Goal: Book appointment/travel/reservation

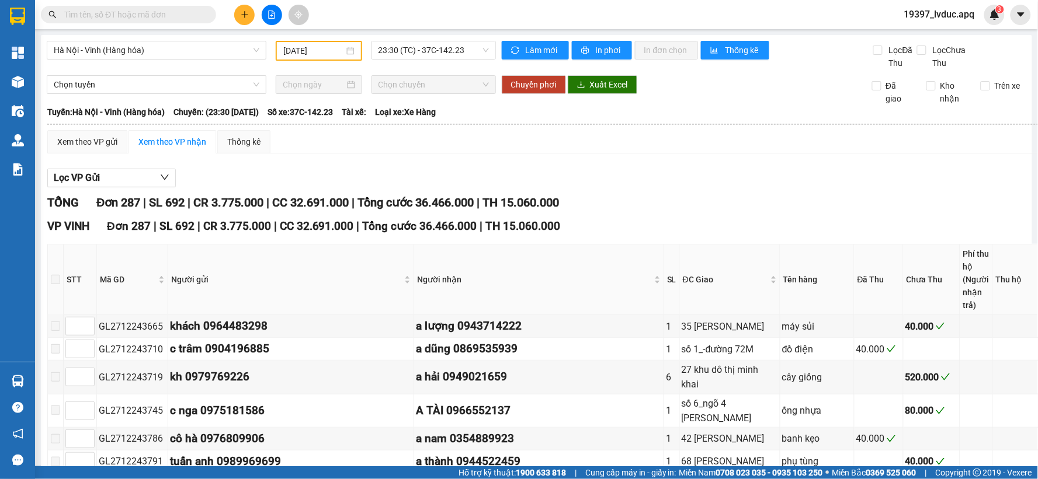
type input "[DATE]"
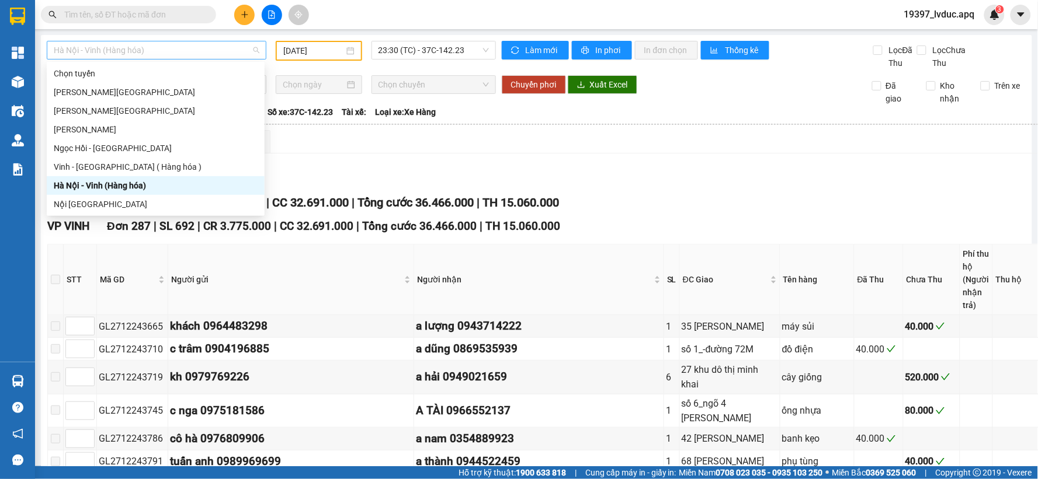
click at [239, 43] on span "Hà Nội - Vinh (Hàng hóa)" at bounding box center [157, 50] width 206 height 18
click at [165, 166] on div "Vinh - [GEOGRAPHIC_DATA] ( Hàng hóa )" at bounding box center [156, 167] width 204 height 13
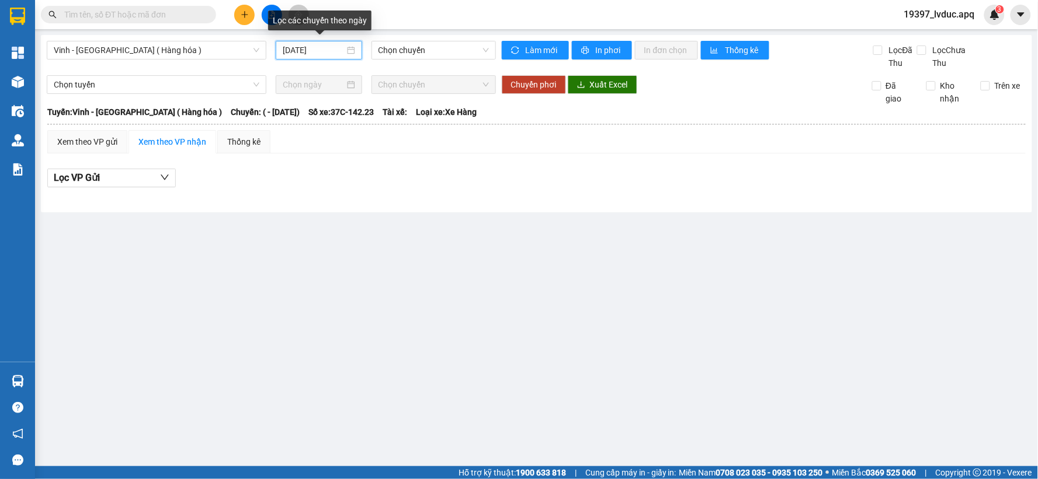
click at [340, 47] on input "[DATE]" at bounding box center [313, 50] width 61 height 13
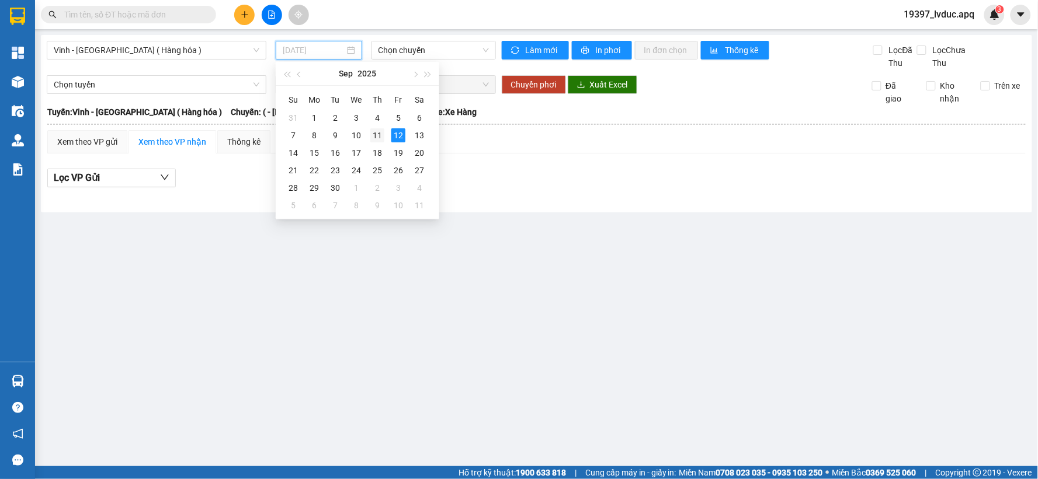
click at [372, 134] on div "11" at bounding box center [377, 135] width 14 height 14
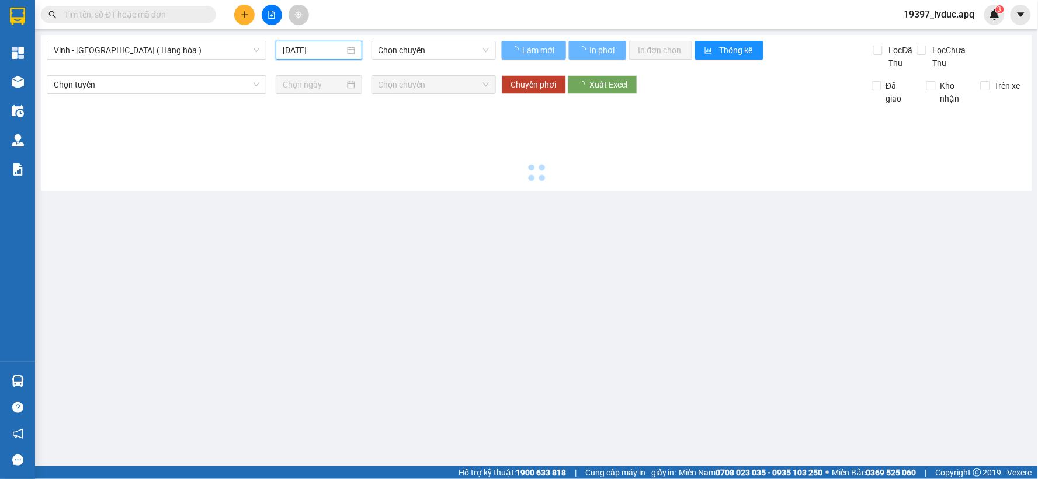
type input "[DATE]"
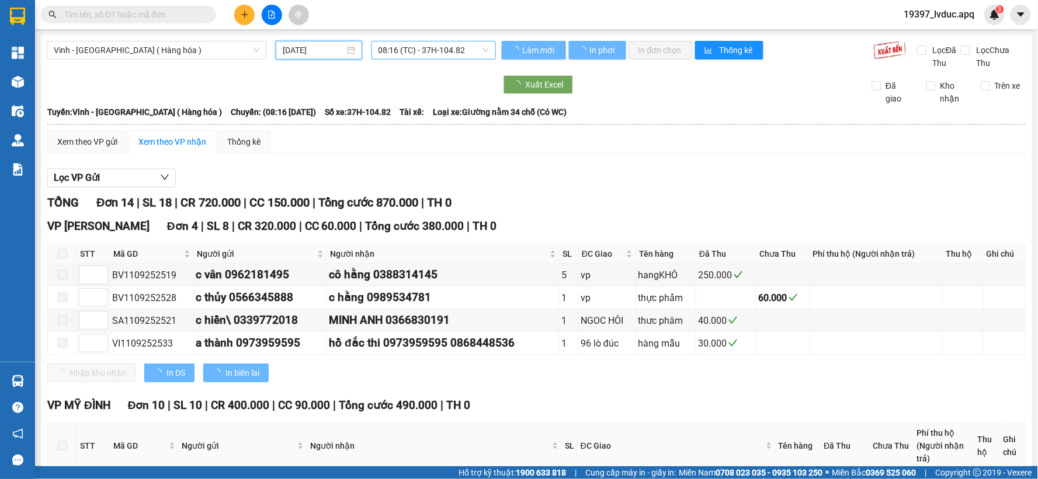
click at [413, 48] on span "08:16 (TC) - 37H-104.82" at bounding box center [433, 50] width 110 height 18
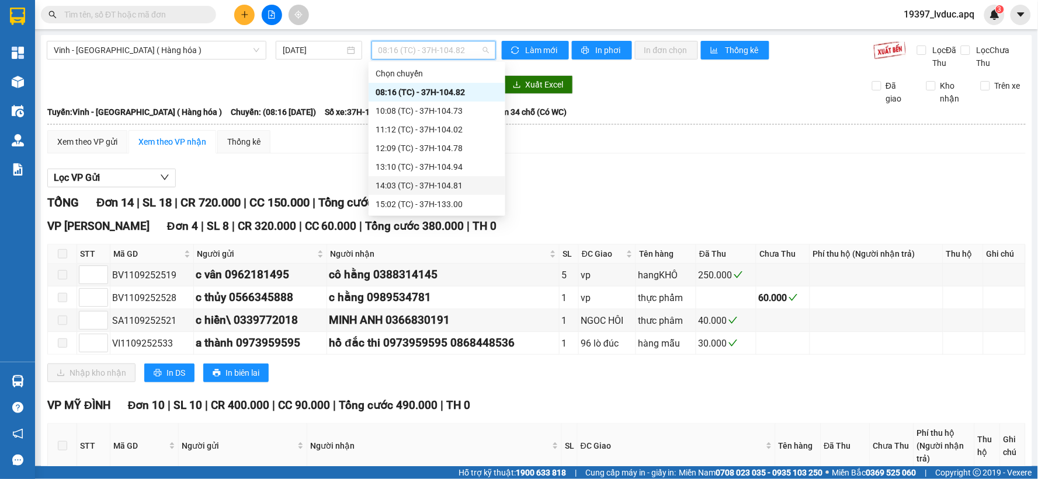
scroll to position [65, 0]
click at [431, 179] on div "22:00 (TC) - 37H-086.38" at bounding box center [436, 176] width 123 height 13
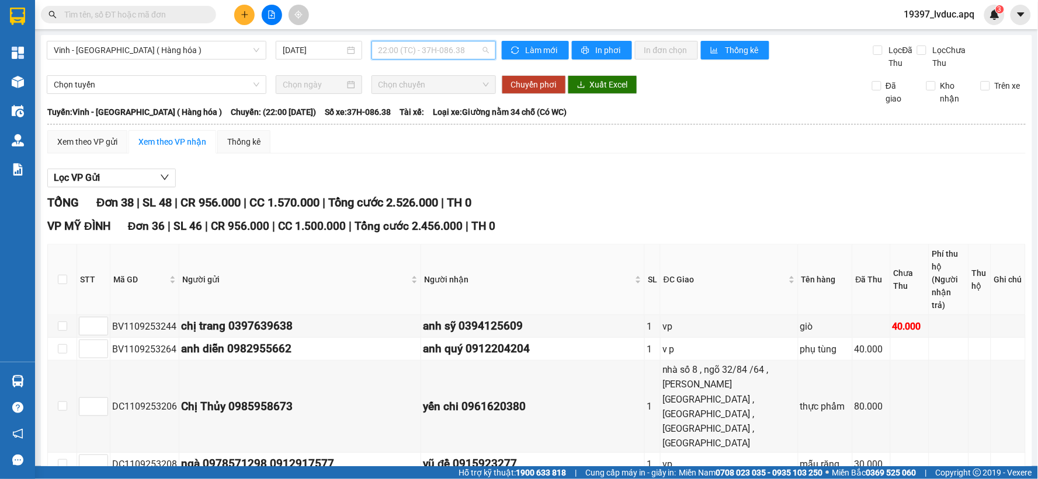
click at [427, 56] on span "22:00 (TC) - 37H-086.38" at bounding box center [433, 50] width 110 height 18
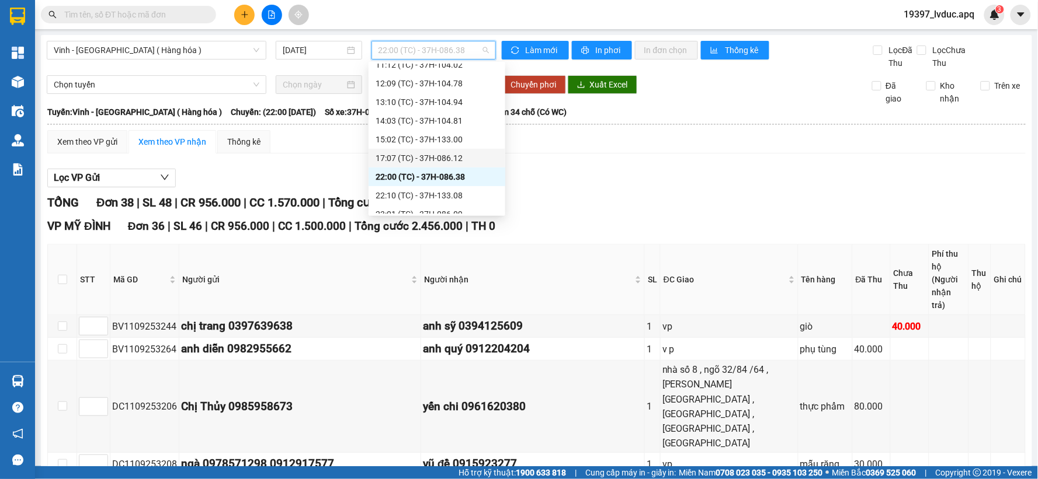
click at [429, 159] on div "17:07 (TC) - 37H-086.12" at bounding box center [436, 158] width 123 height 13
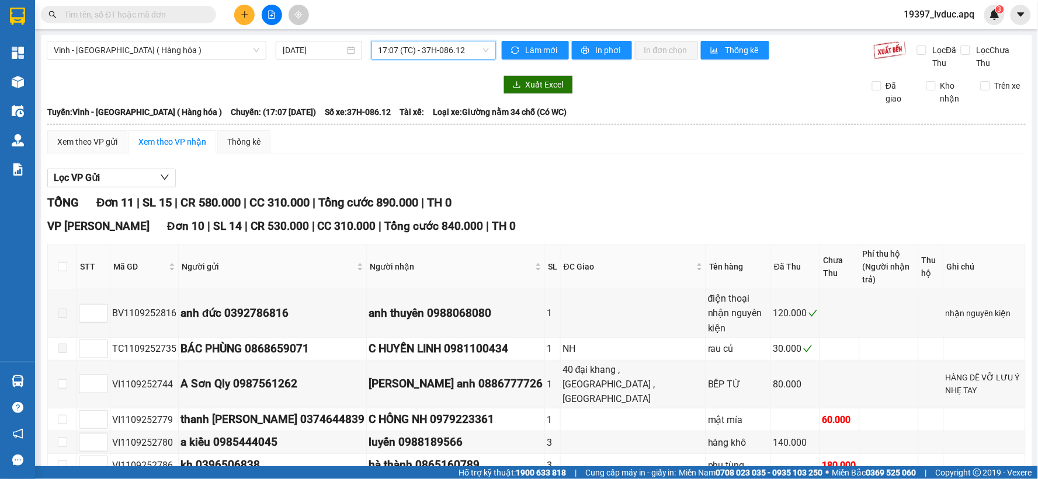
click at [381, 54] on span "17:07 (TC) - 37H-086.12" at bounding box center [433, 50] width 110 height 18
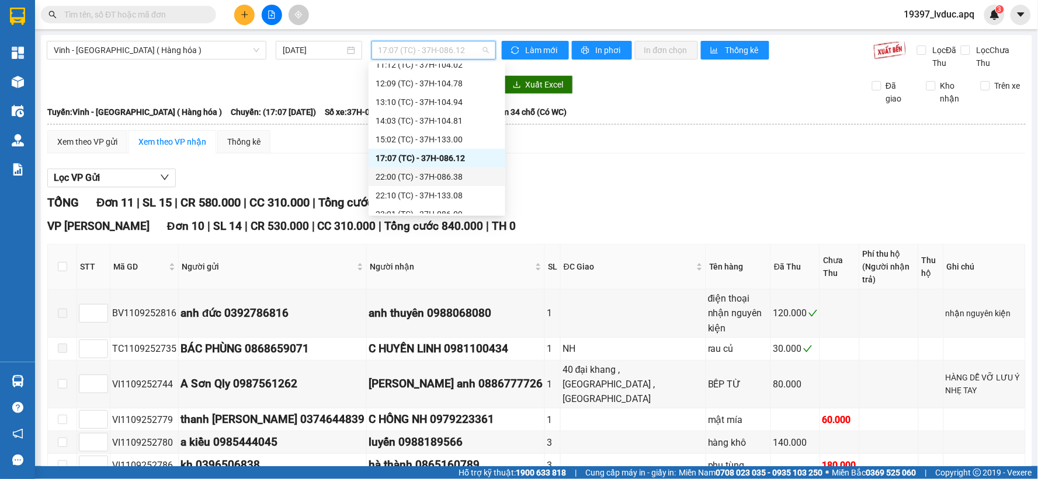
click at [404, 172] on div "22:00 (TC) - 37H-086.38" at bounding box center [436, 176] width 123 height 13
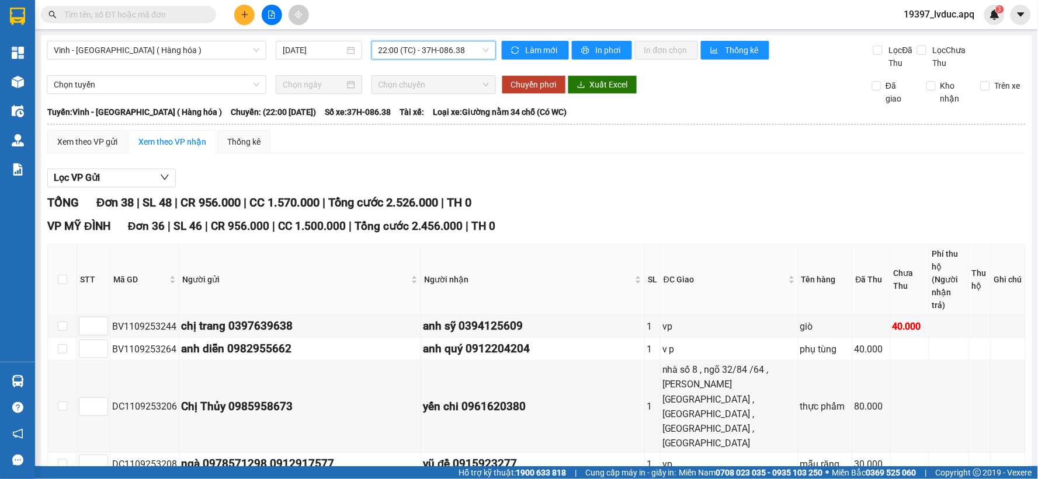
click at [413, 56] on span "22:00 (TC) - 37H-086.38" at bounding box center [433, 50] width 110 height 18
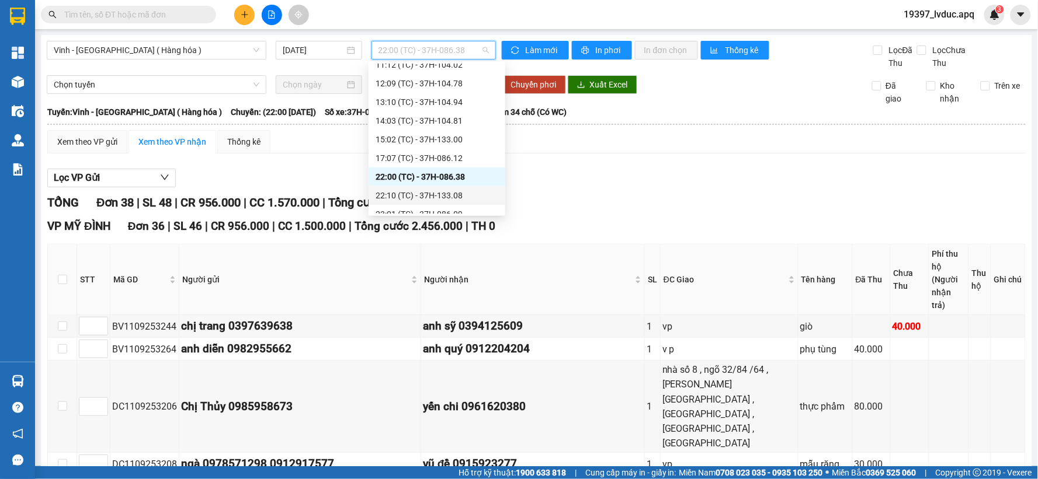
click at [417, 196] on div "22:10 (TC) - 37H-133.08" at bounding box center [436, 195] width 123 height 13
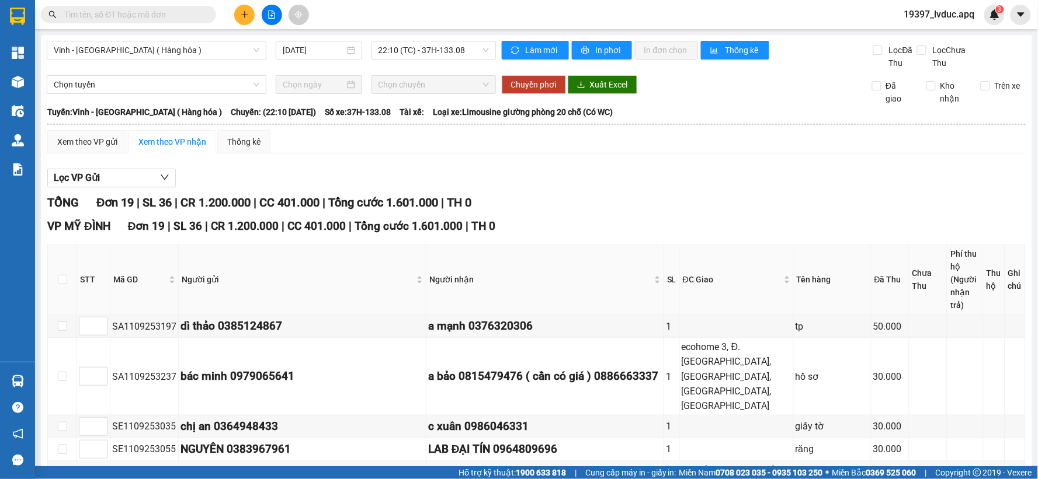
click at [458, 48] on span "22:10 (TC) - 37H-133.08" at bounding box center [433, 50] width 110 height 18
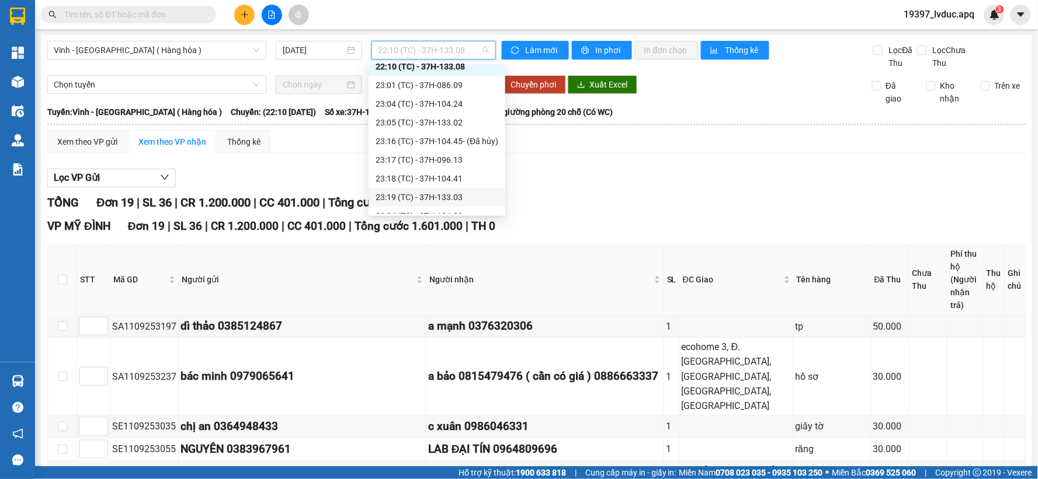
scroll to position [194, 0]
click at [469, 89] on div "23:01 (TC) - 37H-086.09" at bounding box center [436, 84] width 123 height 13
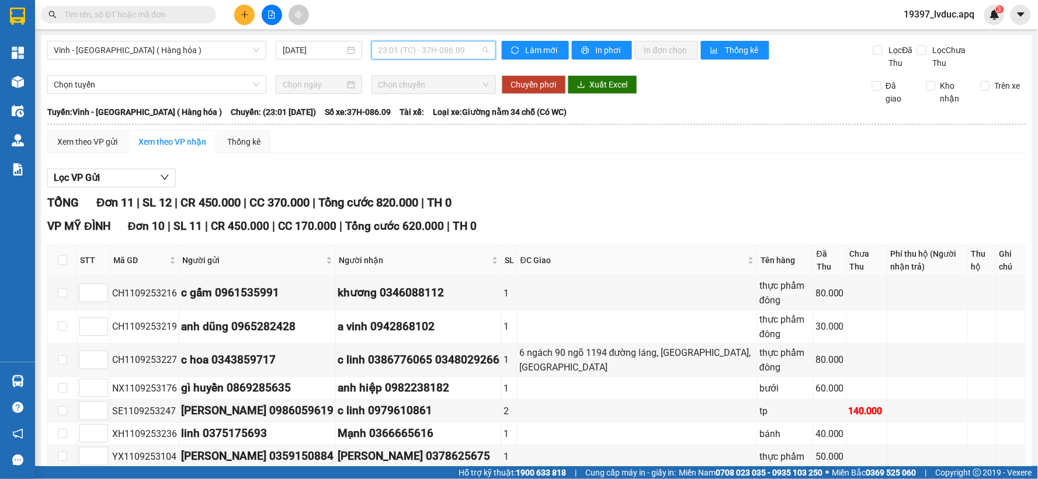
click at [432, 44] on span "23:01 (TC) - 37H-086.09" at bounding box center [433, 50] width 110 height 18
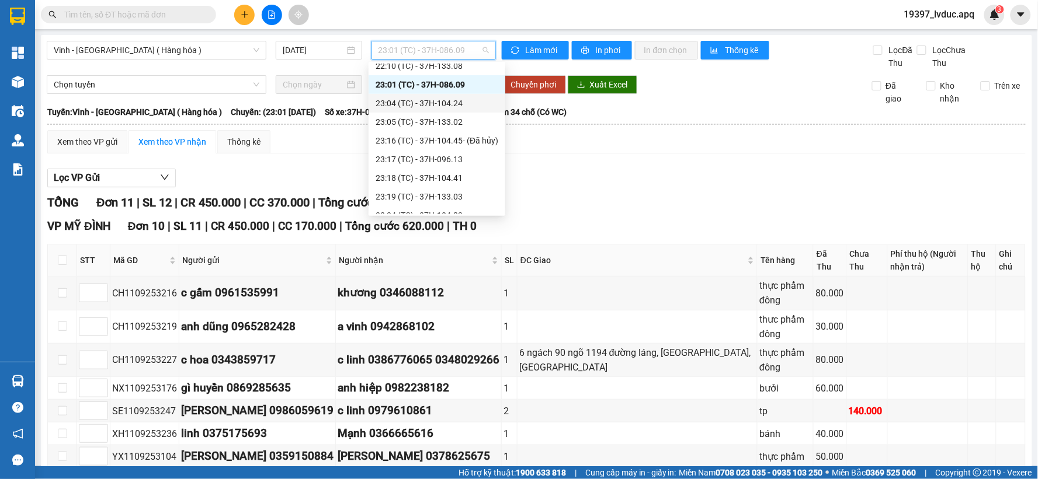
click at [471, 99] on div "23:04 (TC) - 37H-104.24" at bounding box center [436, 103] width 123 height 13
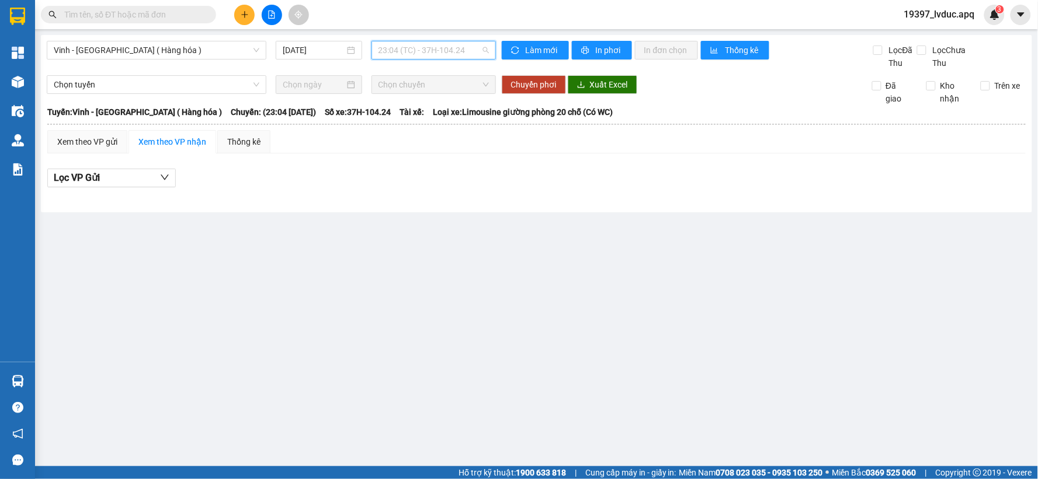
click at [451, 56] on span "23:04 (TC) - 37H-104.24" at bounding box center [433, 50] width 110 height 18
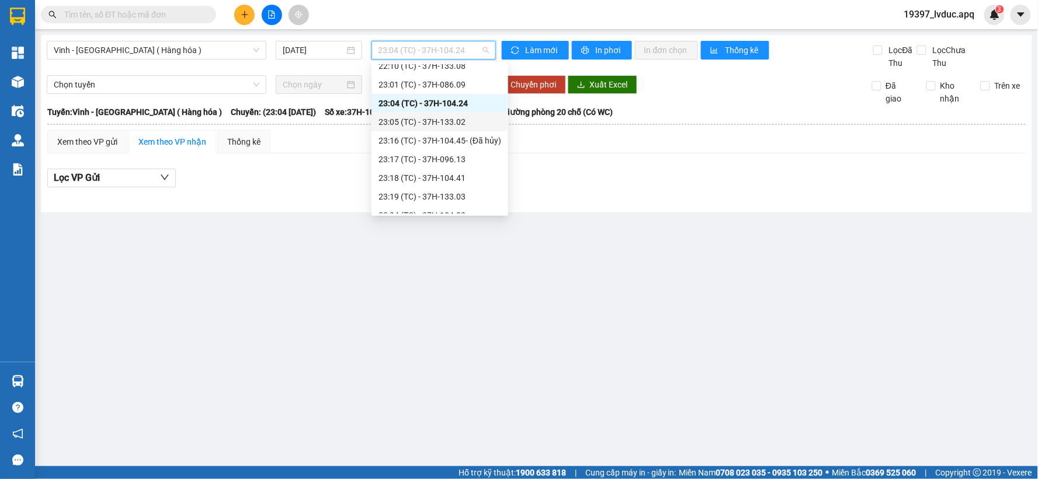
click at [448, 121] on div "23:05 (TC) - 37H-133.02" at bounding box center [439, 122] width 123 height 13
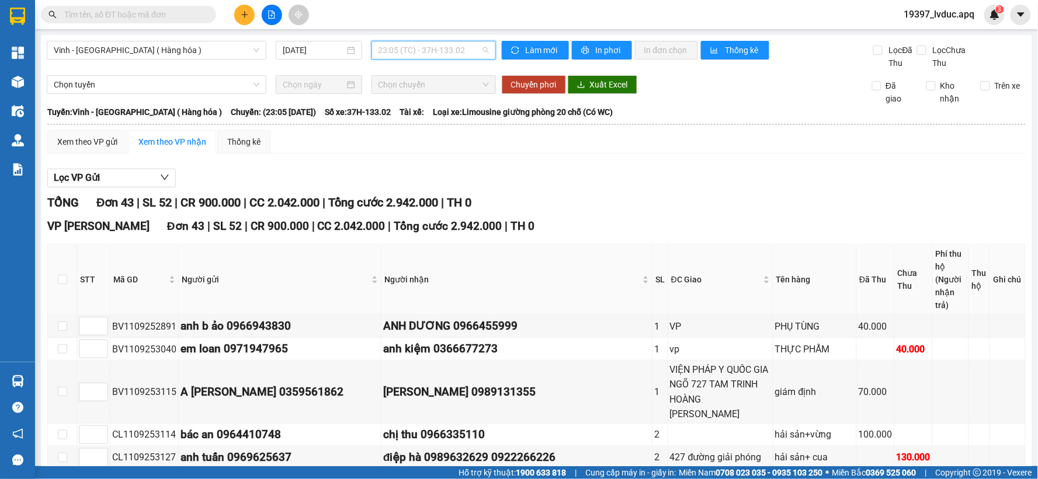
click at [452, 54] on span "23:05 (TC) - 37H-133.02" at bounding box center [433, 50] width 110 height 18
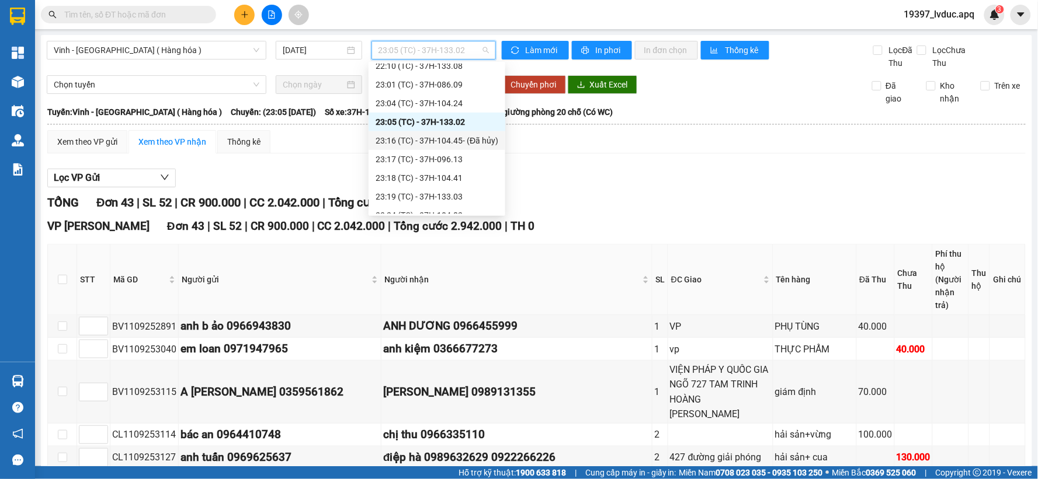
click at [433, 138] on div "23:16 (TC) - 37H-104.45 - (Đã hủy)" at bounding box center [436, 140] width 123 height 13
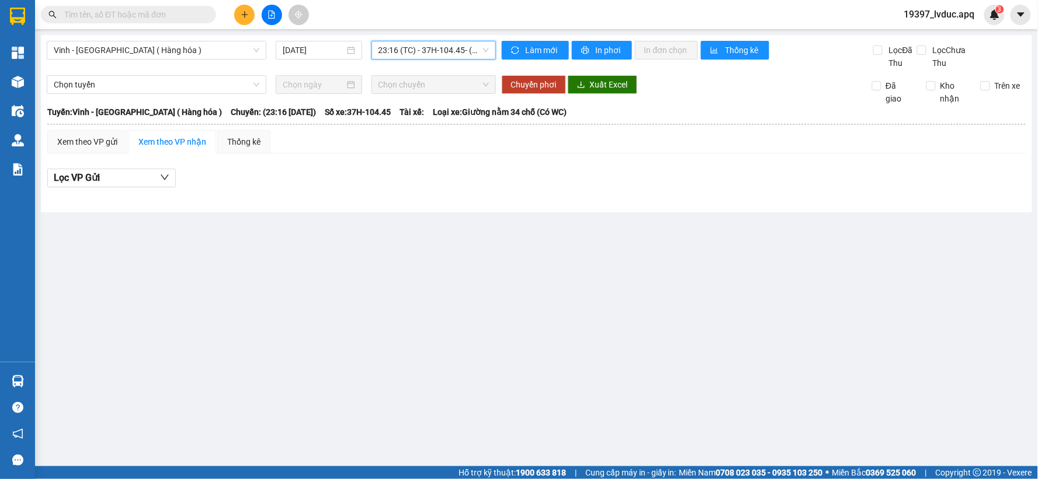
click at [459, 50] on span "23:16 (TC) - 37H-104.45 - (Đã hủy)" at bounding box center [433, 50] width 110 height 18
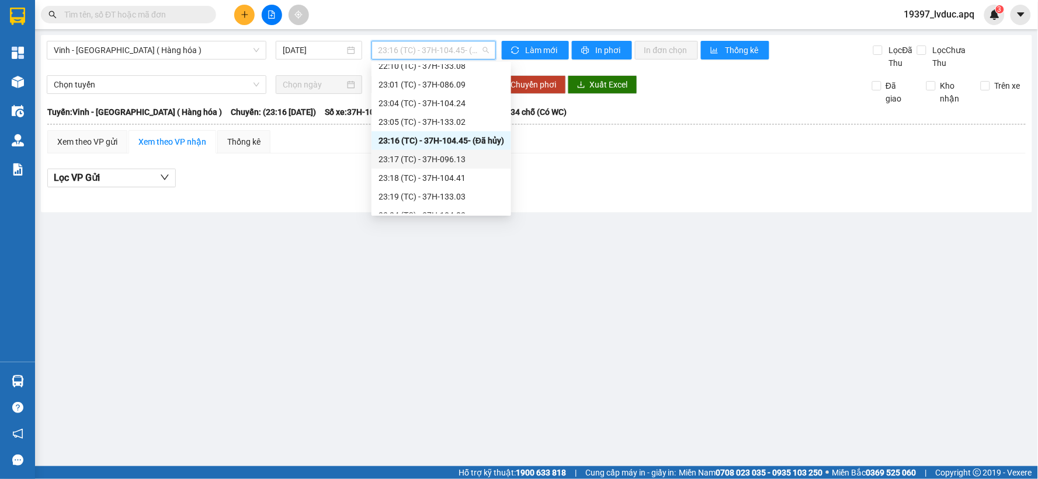
click at [458, 161] on div "23:17 (TC) - 37H-096.13" at bounding box center [441, 159] width 126 height 13
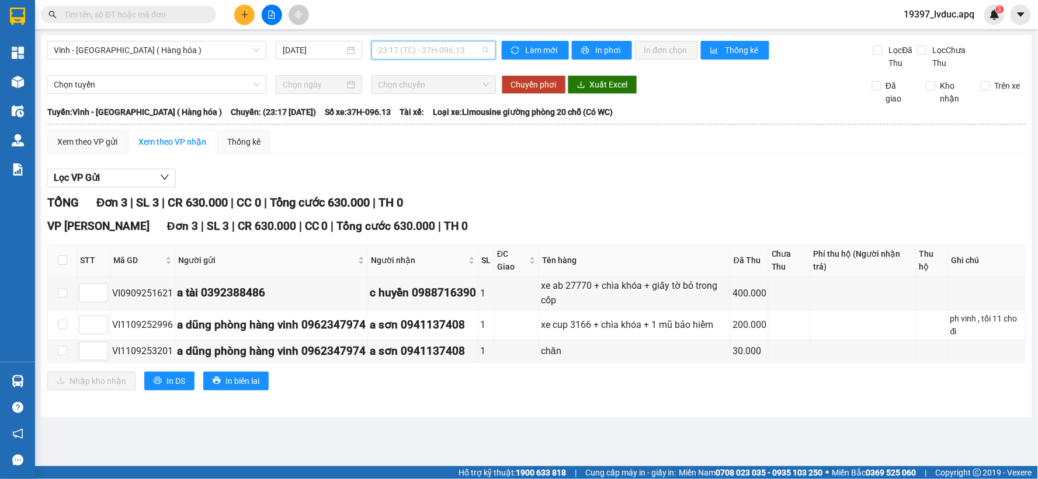
click at [447, 48] on span "23:17 (TC) - 37H-096.13" at bounding box center [433, 50] width 110 height 18
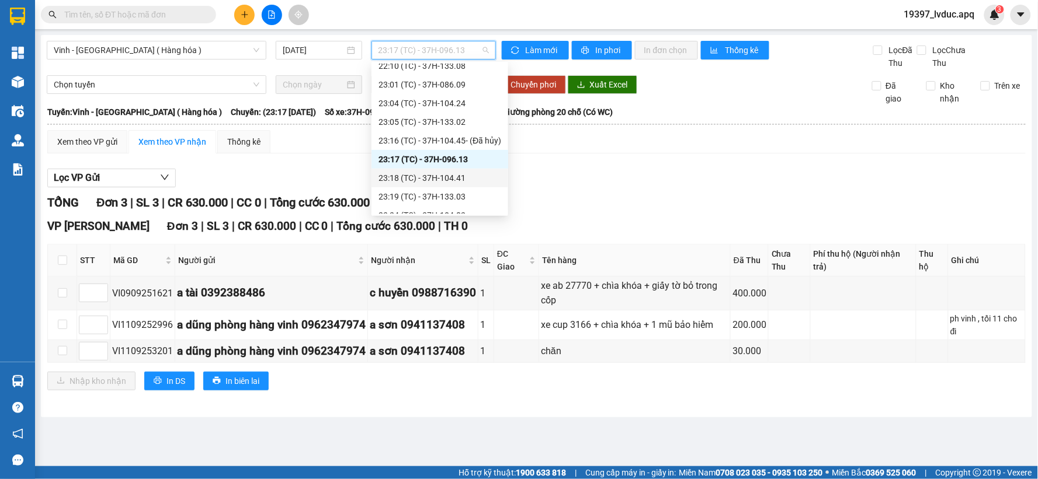
click at [444, 173] on div "23:18 (TC) - 37H-104.41" at bounding box center [439, 178] width 123 height 13
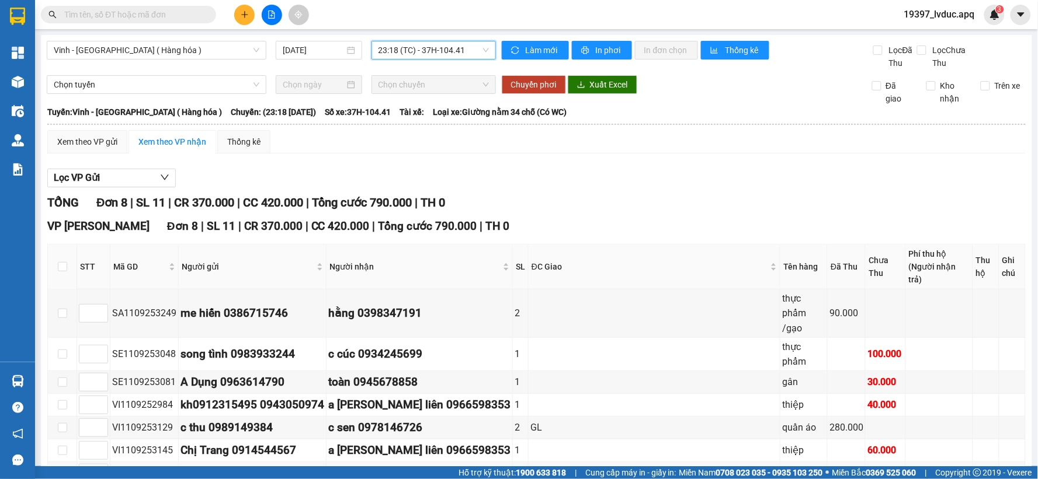
click at [469, 55] on span "23:18 (TC) - 37H-104.41" at bounding box center [433, 50] width 110 height 18
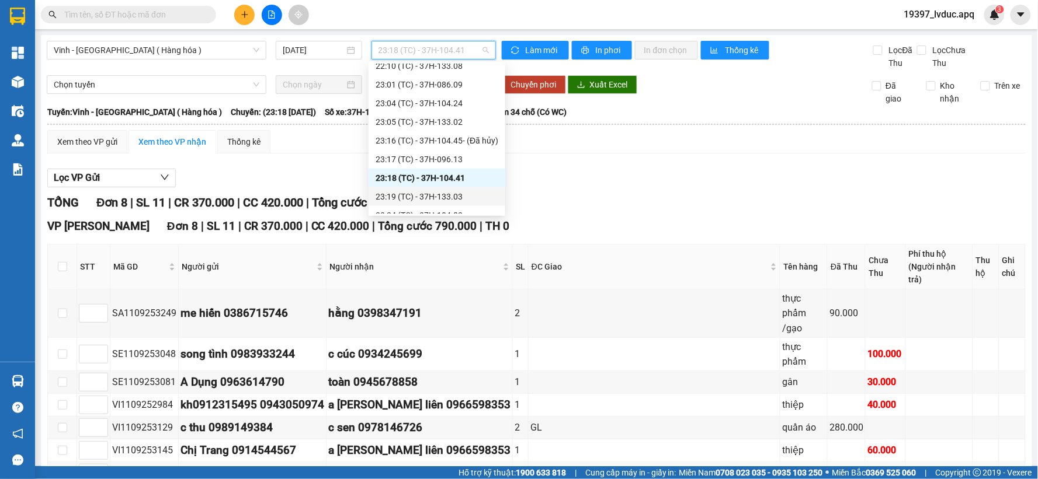
click at [433, 197] on div "23:19 (TC) - 37H-133.03" at bounding box center [436, 196] width 123 height 13
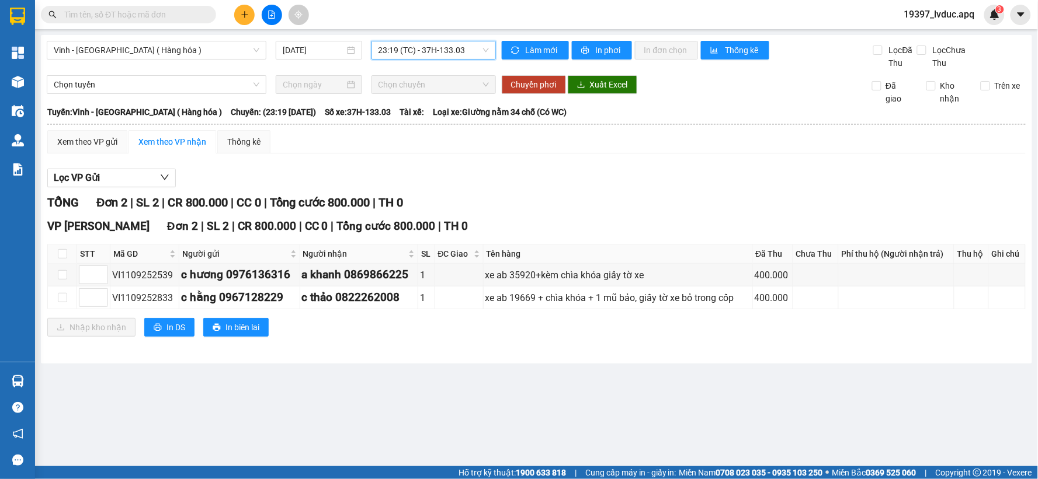
click at [446, 56] on span "23:19 (TC) - 37H-133.03" at bounding box center [433, 50] width 110 height 18
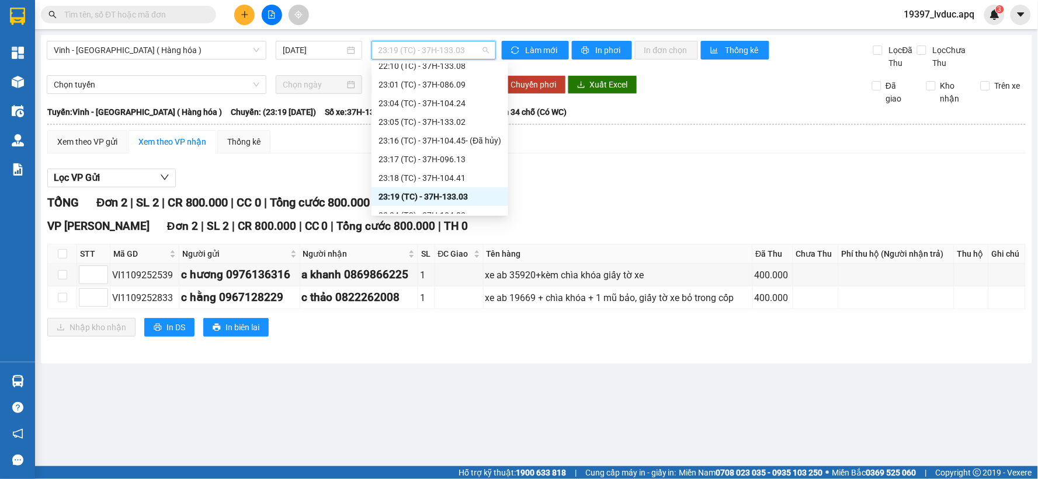
scroll to position [206, 0]
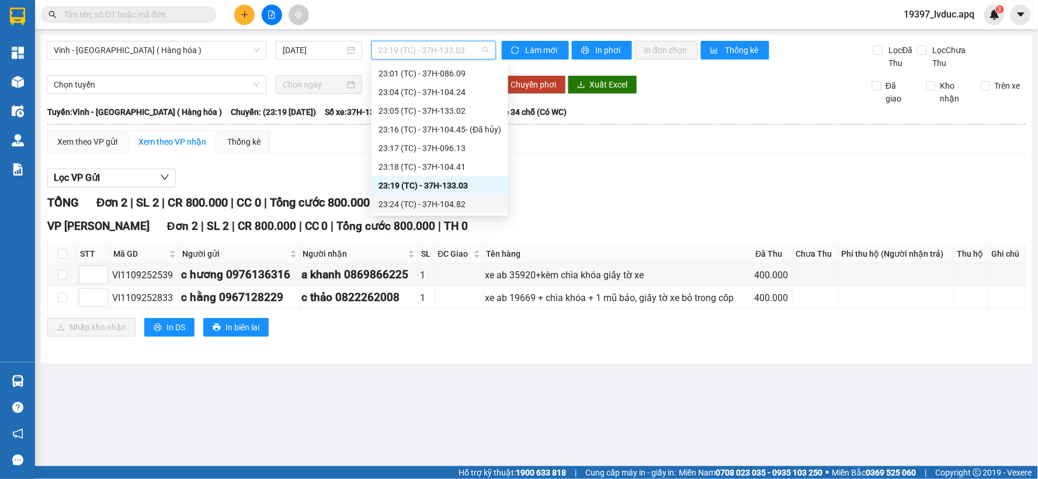
click at [441, 206] on div "23:24 (TC) - 37H-104.82" at bounding box center [439, 204] width 123 height 13
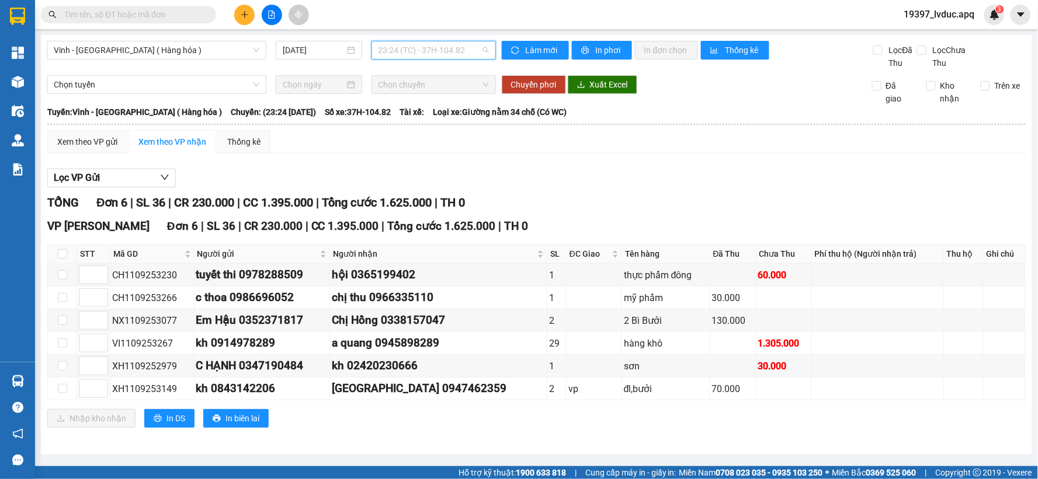
click at [465, 54] on span "23:24 (TC) - 37H-104.82" at bounding box center [433, 50] width 110 height 18
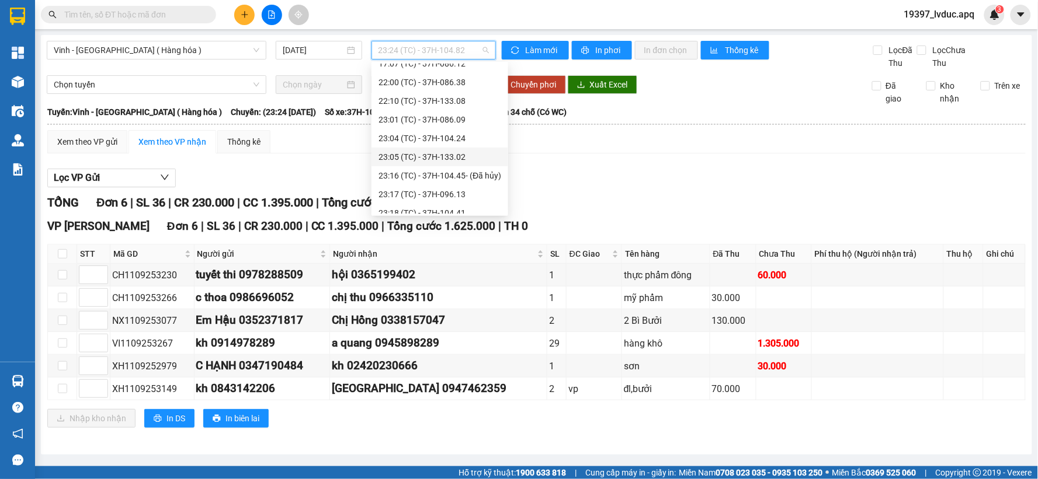
scroll to position [141, 0]
click at [450, 102] on div "22:00 (TC) - 37H-086.38" at bounding box center [439, 101] width 123 height 13
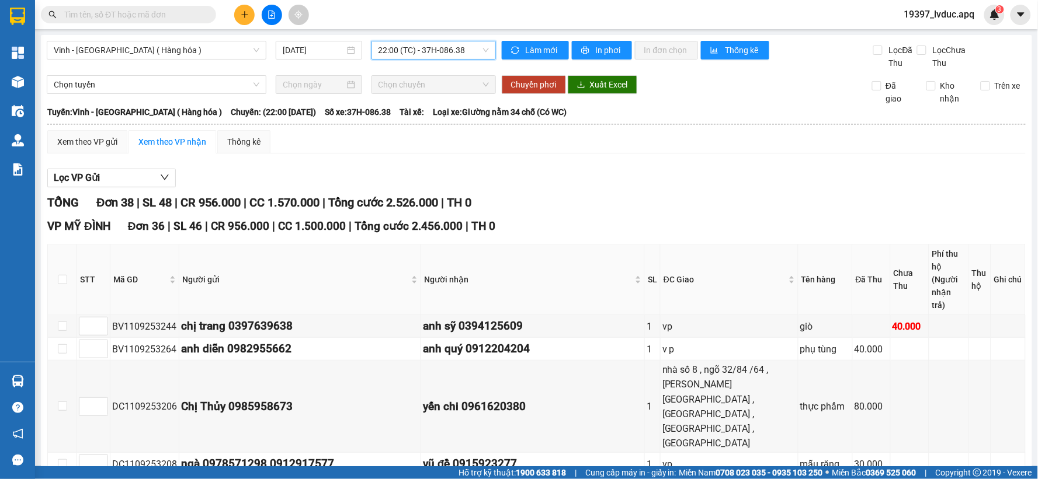
click at [476, 53] on span "22:00 (TC) - 37H-086.38" at bounding box center [433, 50] width 110 height 18
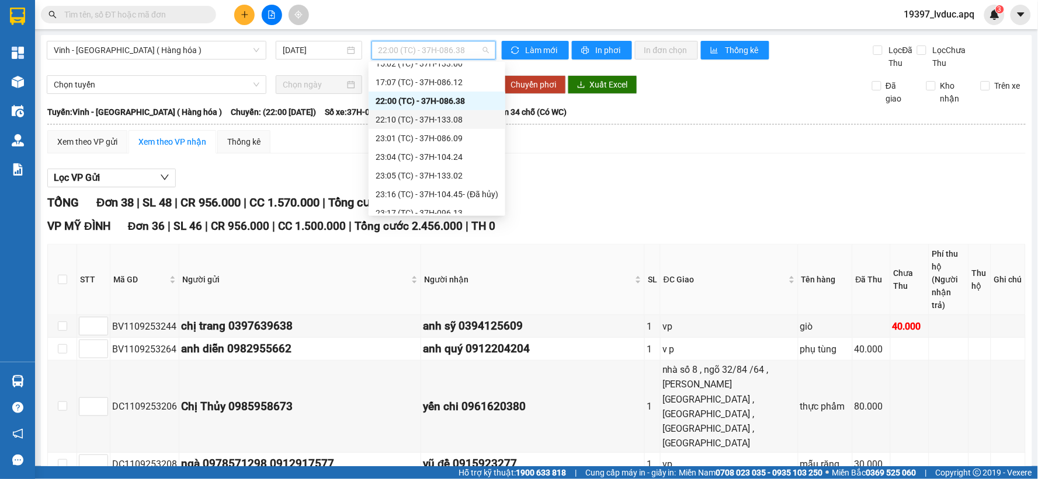
click at [461, 120] on div "22:10 (TC) - 37H-133.08" at bounding box center [436, 119] width 123 height 13
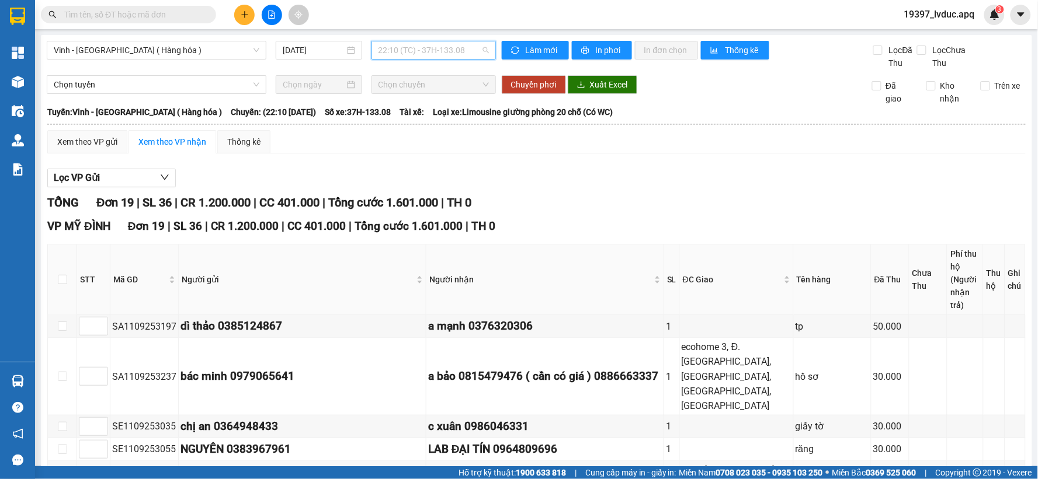
click at [475, 54] on span "22:10 (TC) - 37H-133.08" at bounding box center [433, 50] width 110 height 18
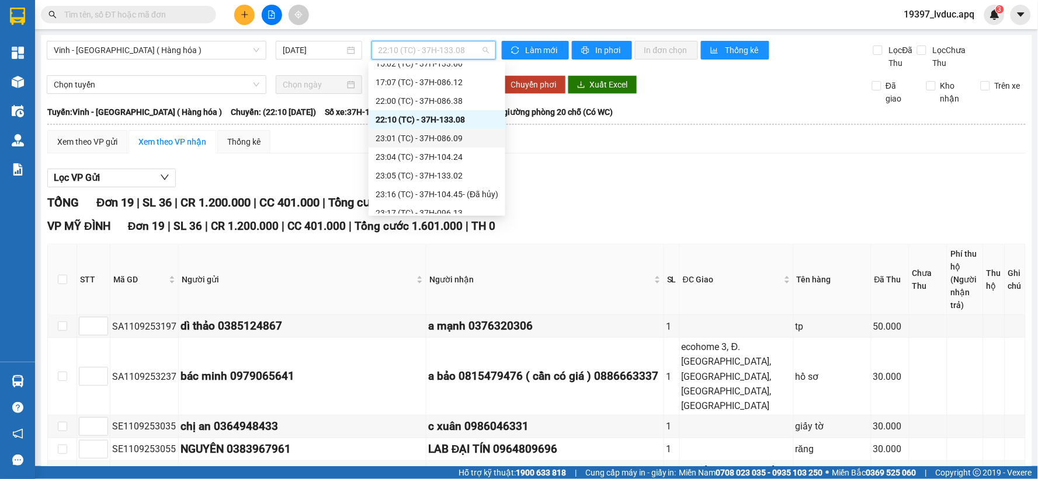
click at [466, 140] on div "23:01 (TC) - 37H-086.09" at bounding box center [436, 138] width 123 height 13
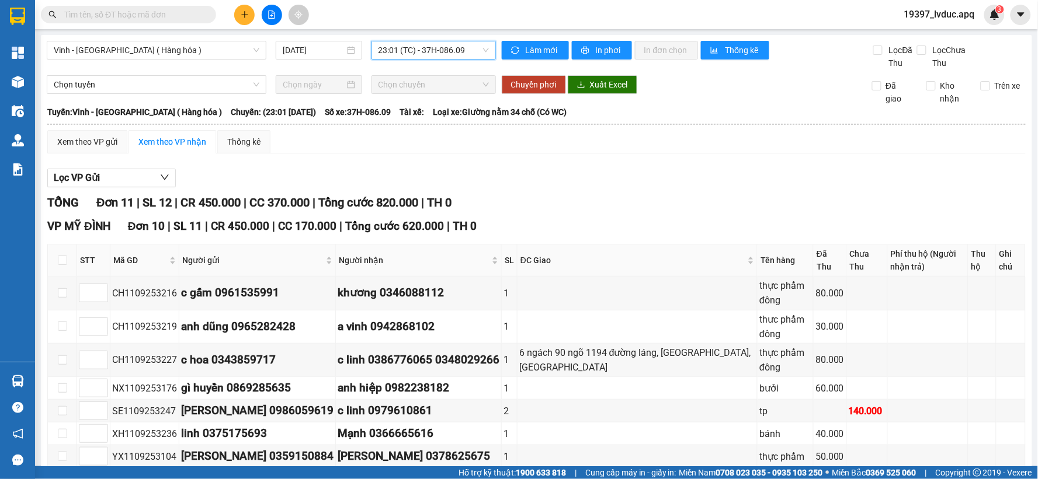
click at [482, 51] on span "23:01 (TC) - 37H-086.09" at bounding box center [433, 50] width 110 height 18
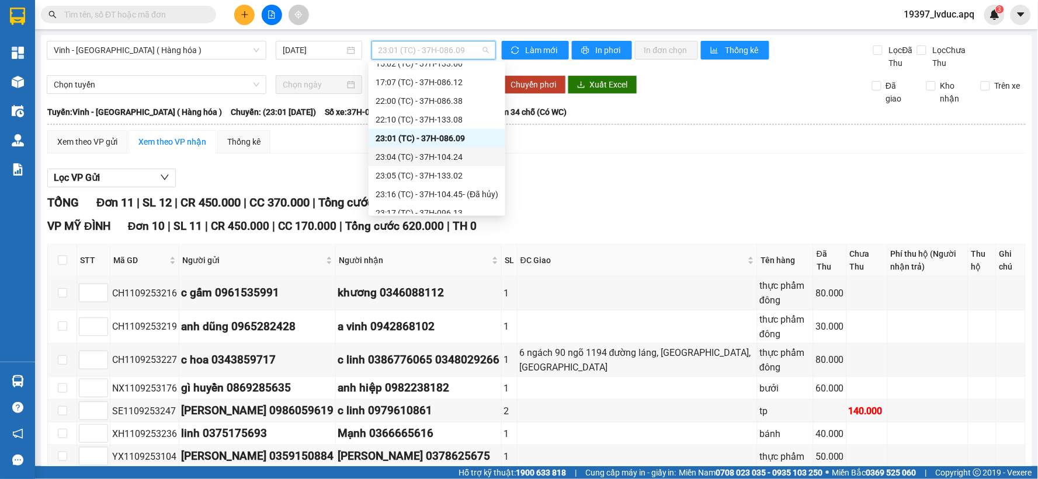
click at [456, 159] on div "23:04 (TC) - 37H-104.24" at bounding box center [436, 157] width 123 height 13
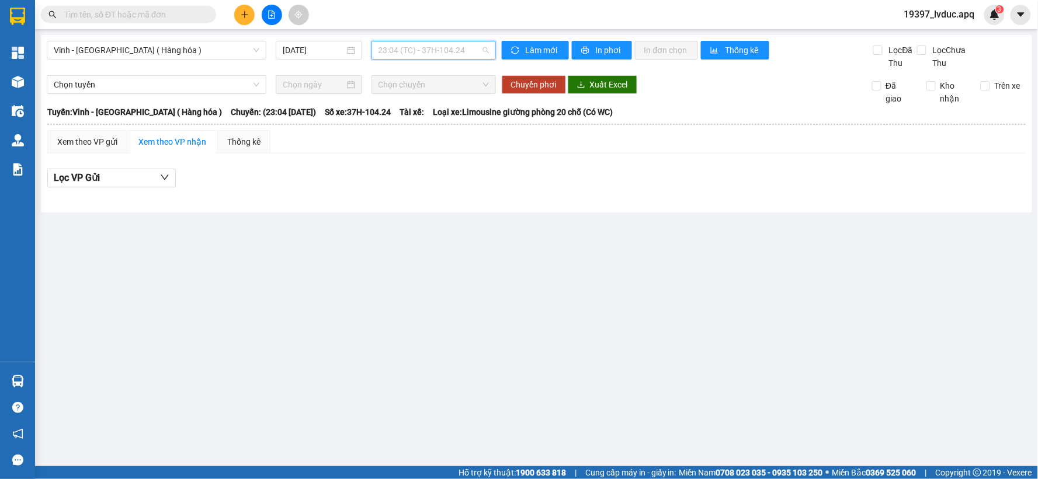
click at [480, 45] on span "23:04 (TC) - 37H-104.24" at bounding box center [433, 50] width 110 height 18
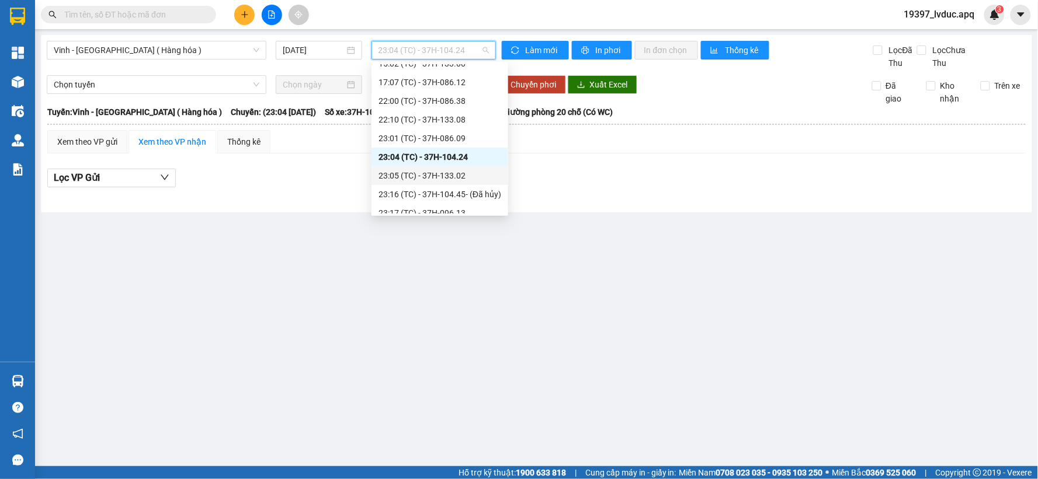
click at [457, 178] on div "23:05 (TC) - 37H-133.02" at bounding box center [439, 175] width 123 height 13
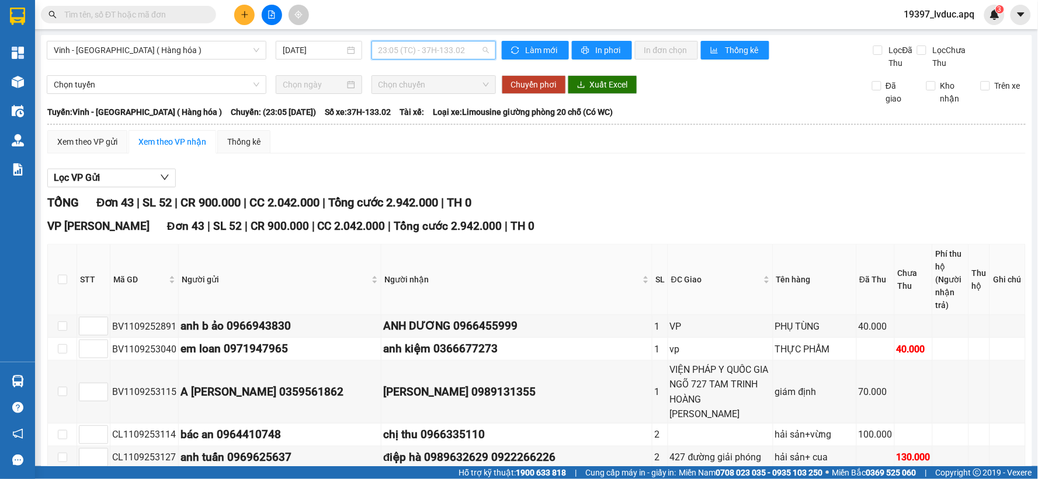
click at [473, 47] on span "23:05 (TC) - 37H-133.02" at bounding box center [433, 50] width 110 height 18
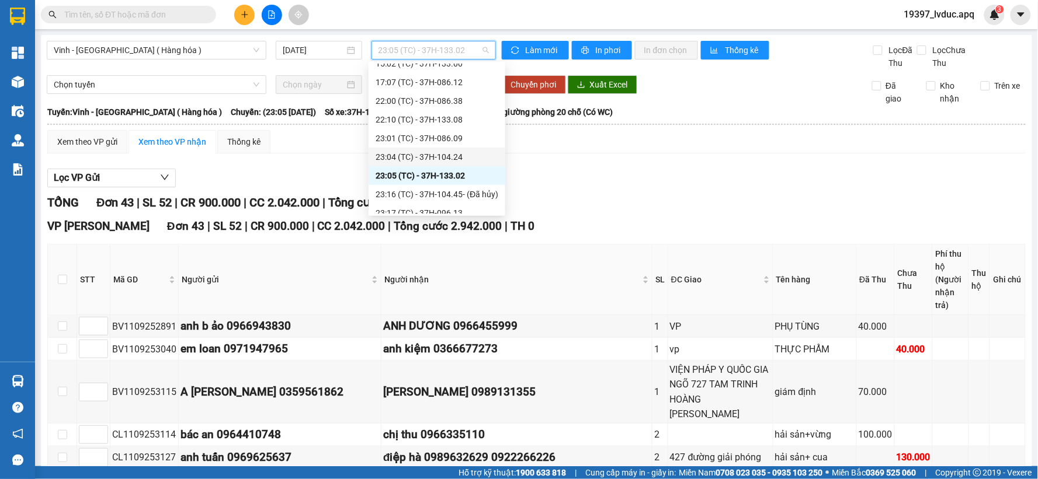
click at [453, 158] on div "23:04 (TC) - 37H-104.24" at bounding box center [436, 157] width 123 height 13
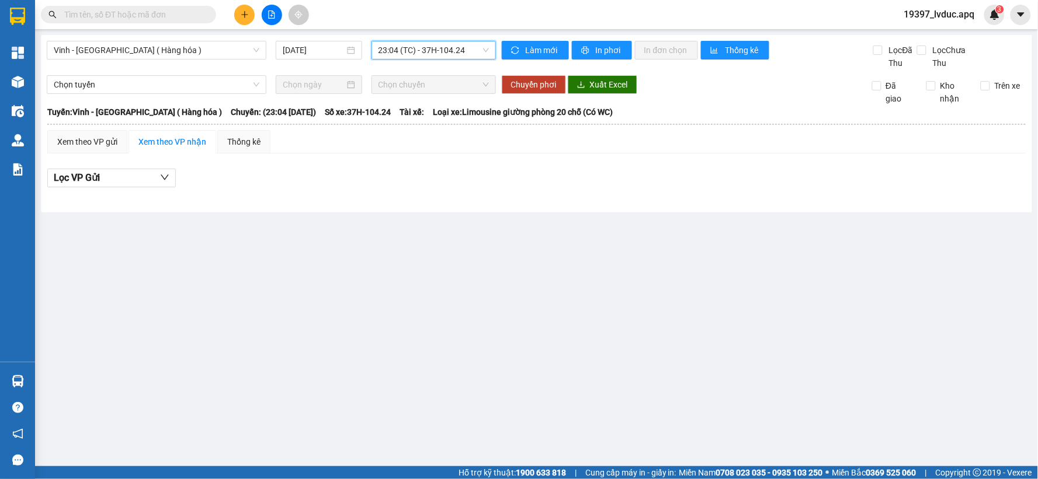
click at [482, 53] on span "23:04 (TC) - 37H-104.24" at bounding box center [433, 50] width 110 height 18
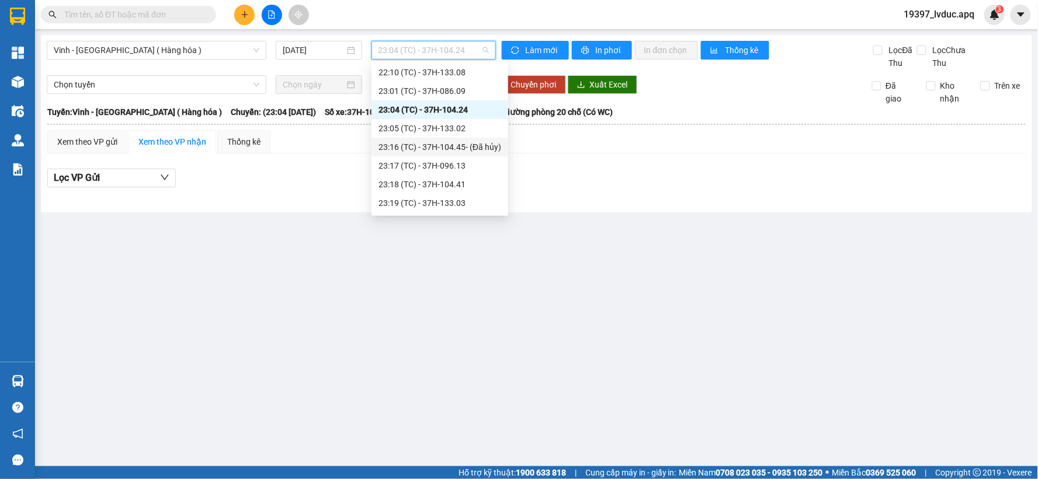
scroll to position [206, 0]
click at [462, 149] on div "23:17 (TC) - 37H-096.13" at bounding box center [439, 148] width 123 height 13
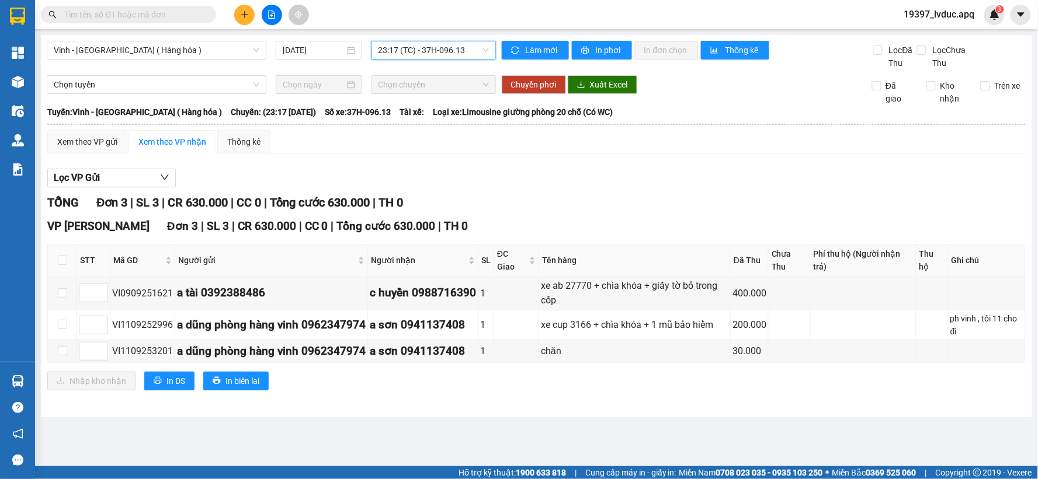
click at [483, 50] on span "23:17 (TC) - 37H-096.13" at bounding box center [433, 50] width 110 height 18
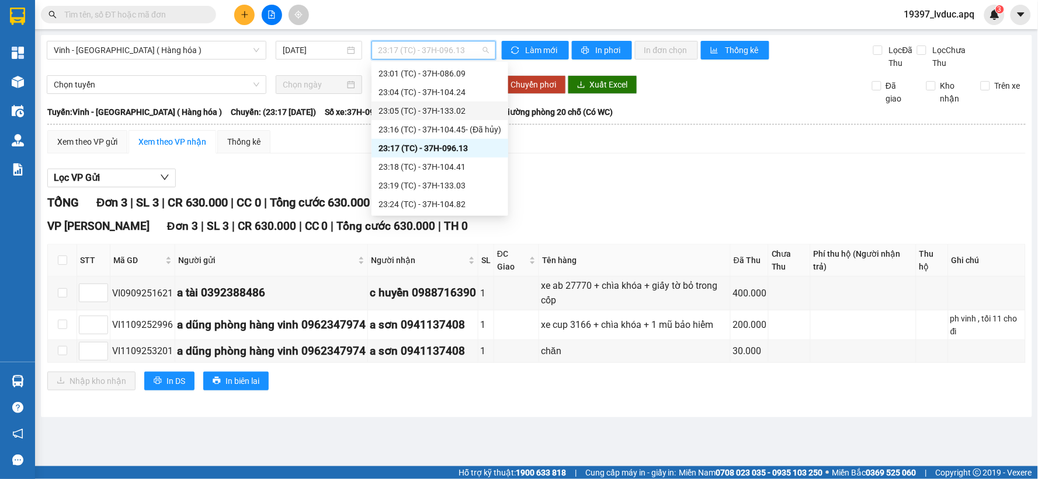
click at [455, 110] on div "23:05 (TC) - 37H-133.02" at bounding box center [439, 111] width 123 height 13
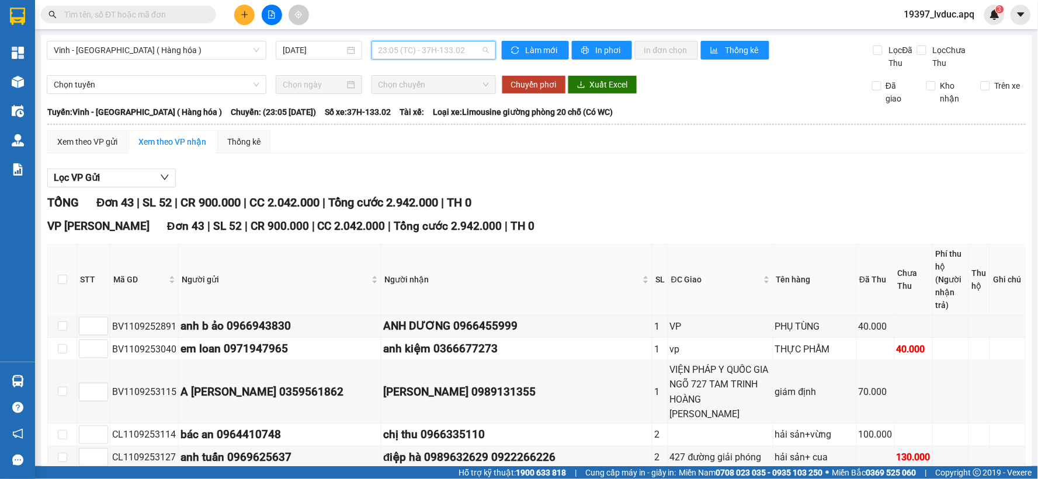
click at [464, 50] on span "23:05 (TC) - 37H-133.02" at bounding box center [433, 50] width 110 height 18
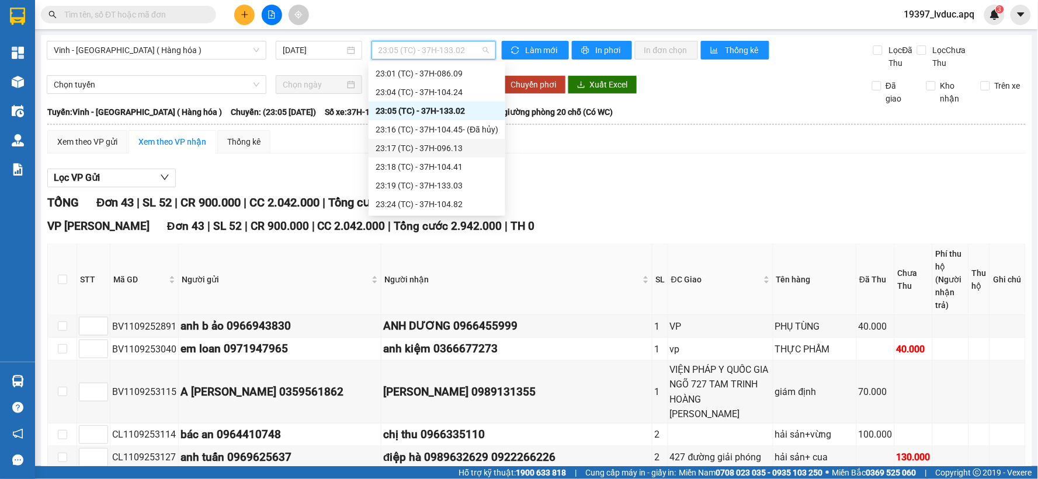
click at [451, 149] on div "23:17 (TC) - 37H-096.13" at bounding box center [436, 148] width 123 height 13
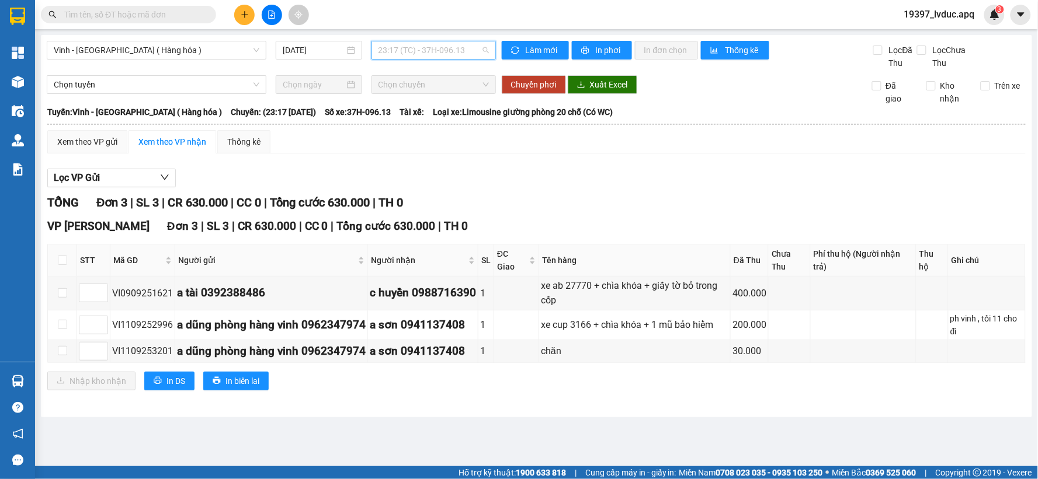
click at [478, 51] on span "23:17 (TC) - 37H-096.13" at bounding box center [433, 50] width 110 height 18
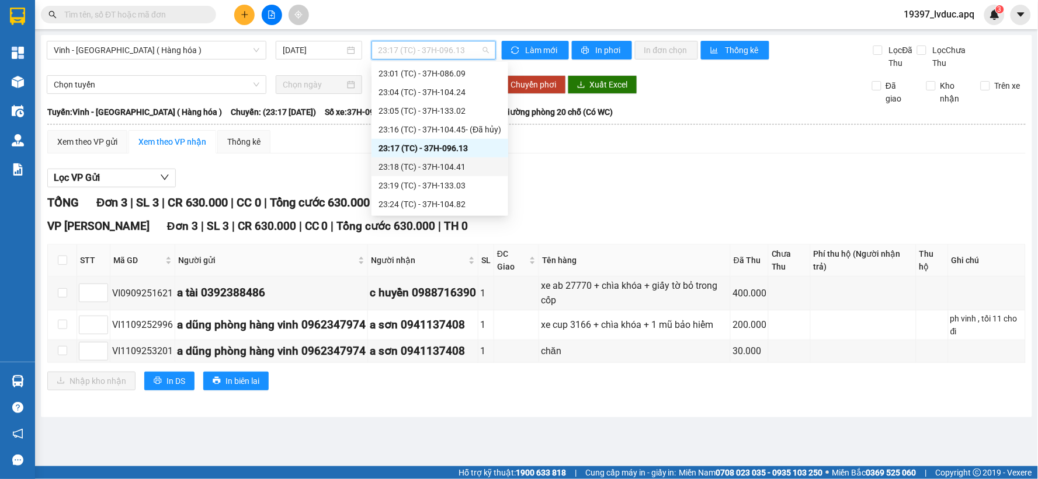
click at [462, 165] on div "23:18 (TC) - 37H-104.41" at bounding box center [439, 167] width 123 height 13
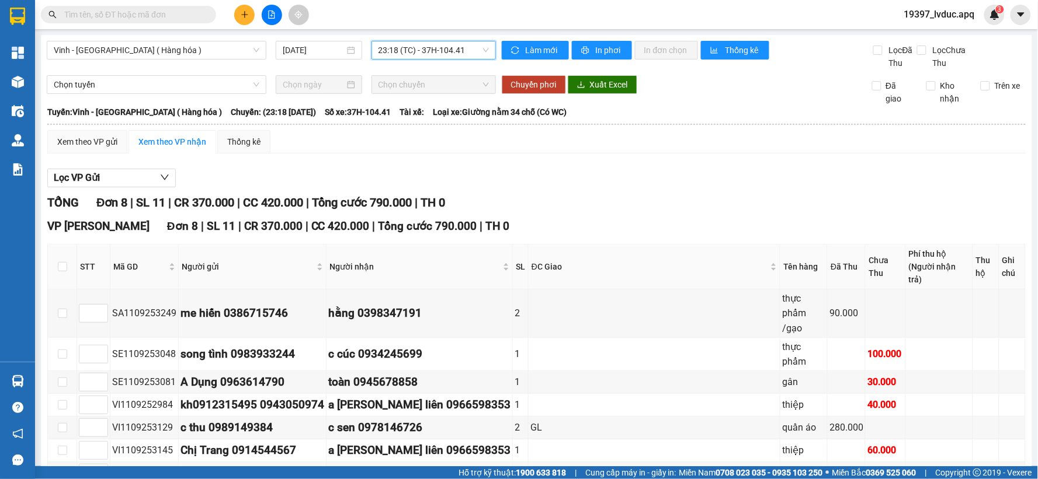
click at [462, 54] on span "23:18 (TC) - 37H-104.41" at bounding box center [433, 50] width 110 height 18
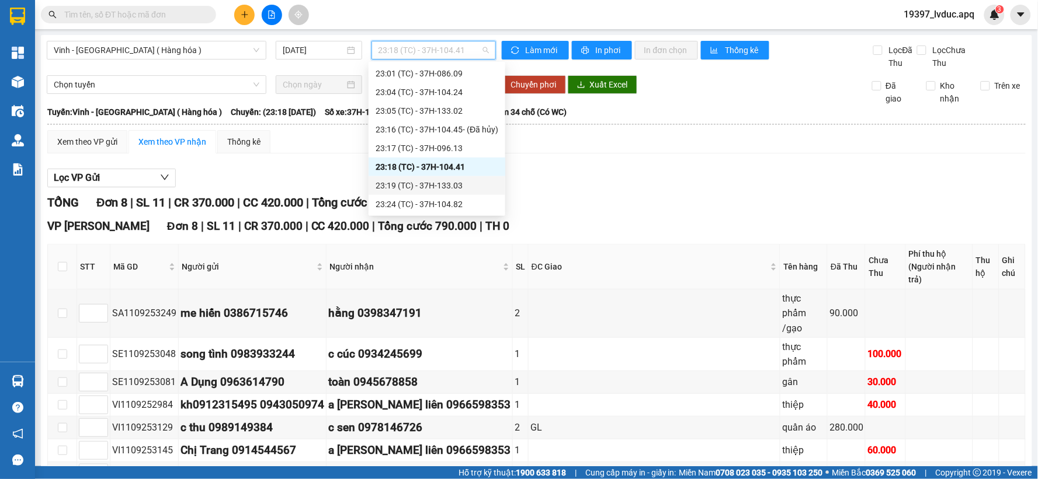
click at [460, 183] on div "23:19 (TC) - 37H-133.03" at bounding box center [436, 185] width 123 height 13
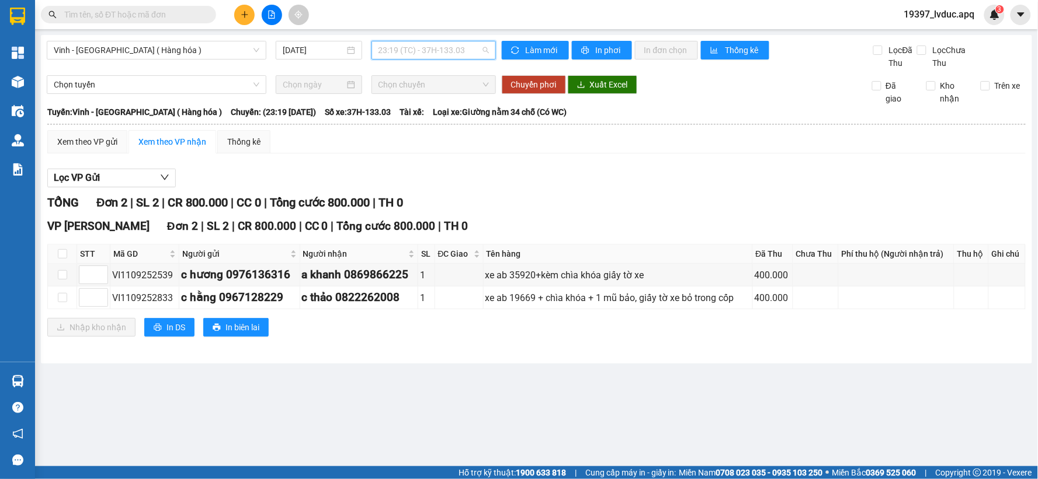
click at [488, 53] on span "23:19 (TC) - 37H-133.03" at bounding box center [433, 50] width 110 height 18
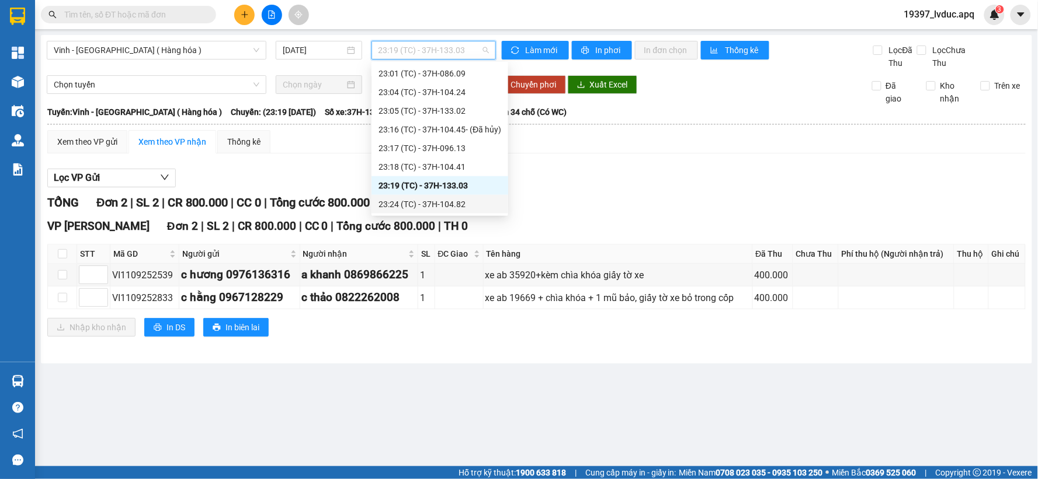
click at [462, 201] on div "23:24 (TC) - 37H-104.82" at bounding box center [439, 204] width 123 height 13
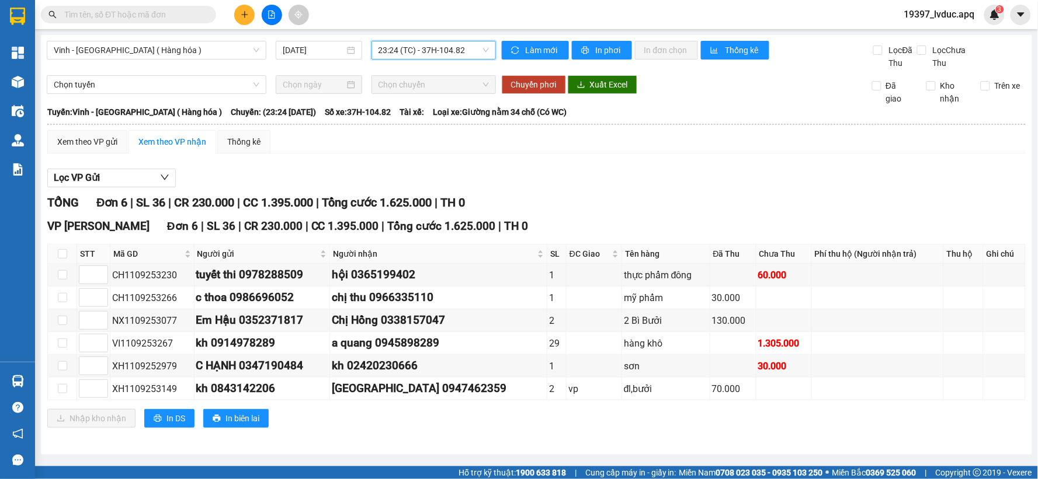
click at [478, 55] on span "23:24 (TC) - 37H-104.82" at bounding box center [433, 50] width 110 height 18
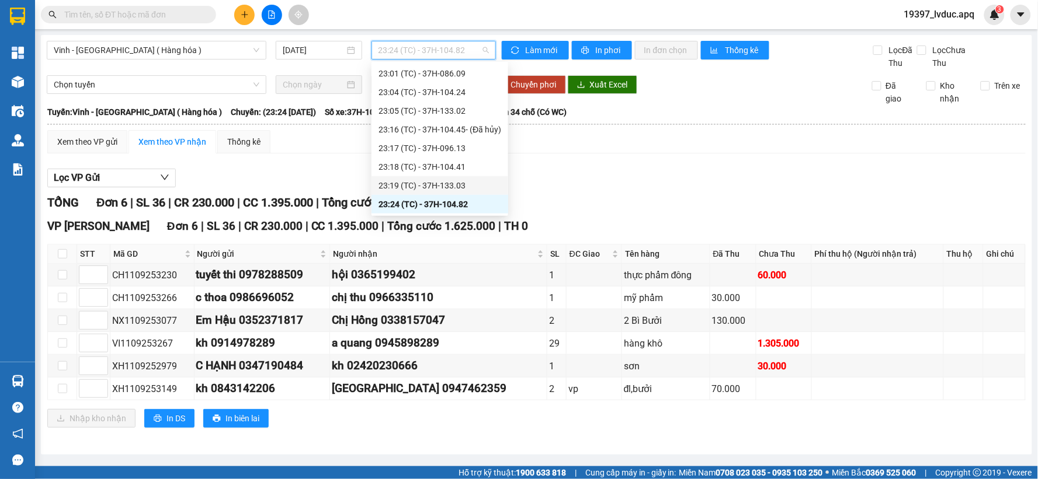
click at [457, 186] on div "23:19 (TC) - 37H-133.03" at bounding box center [439, 185] width 123 height 13
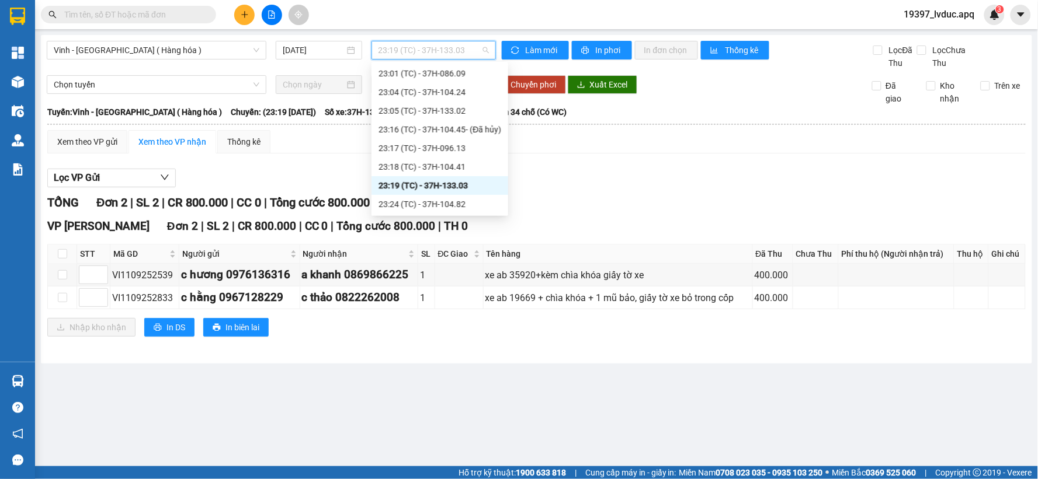
click at [469, 48] on span "23:19 (TC) - 37H-133.03" at bounding box center [433, 50] width 110 height 18
click at [451, 170] on div "23:18 (TC) - 37H-104.41" at bounding box center [439, 167] width 123 height 13
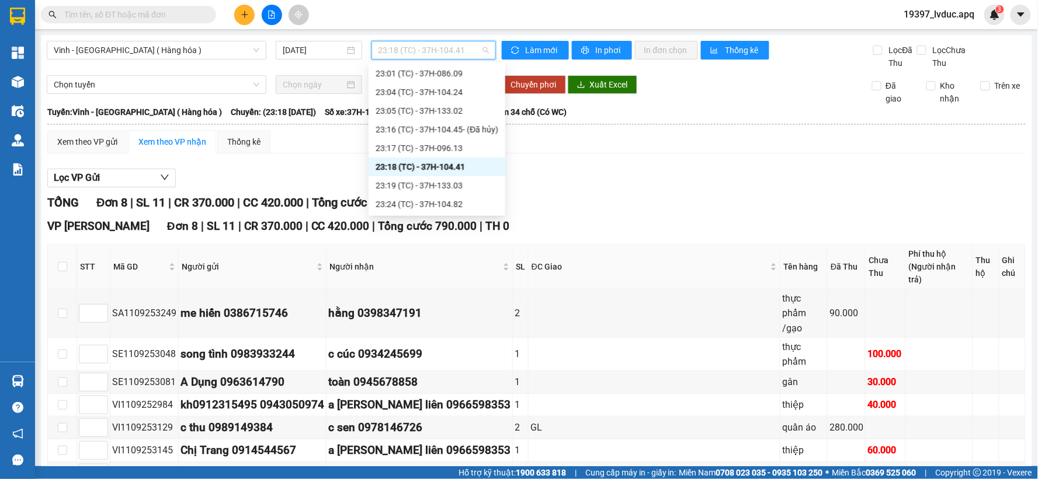
click at [468, 57] on span "23:18 (TC) - 37H-104.41" at bounding box center [433, 50] width 110 height 18
click at [451, 142] on div "23:17 (TC) - 37H-096.13" at bounding box center [436, 148] width 123 height 13
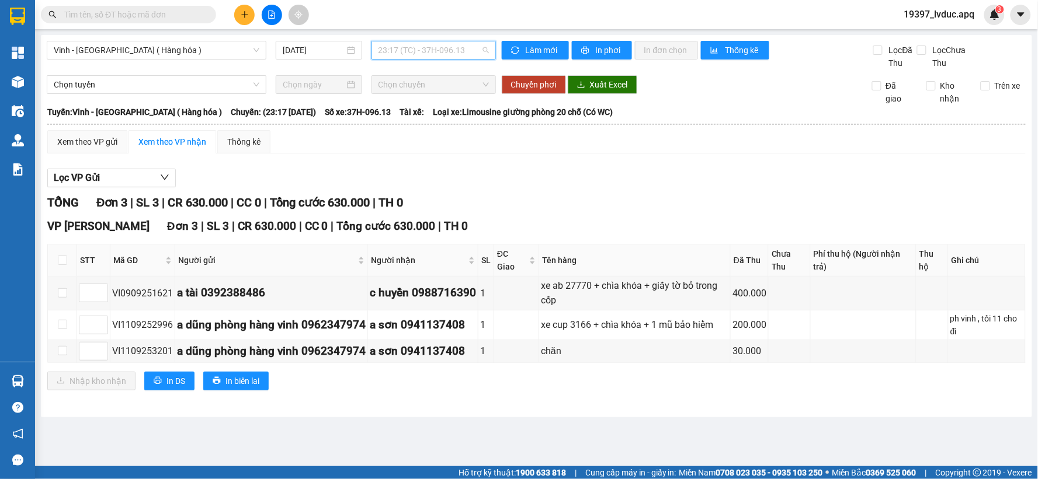
click at [469, 51] on span "23:17 (TC) - 37H-096.13" at bounding box center [433, 50] width 110 height 18
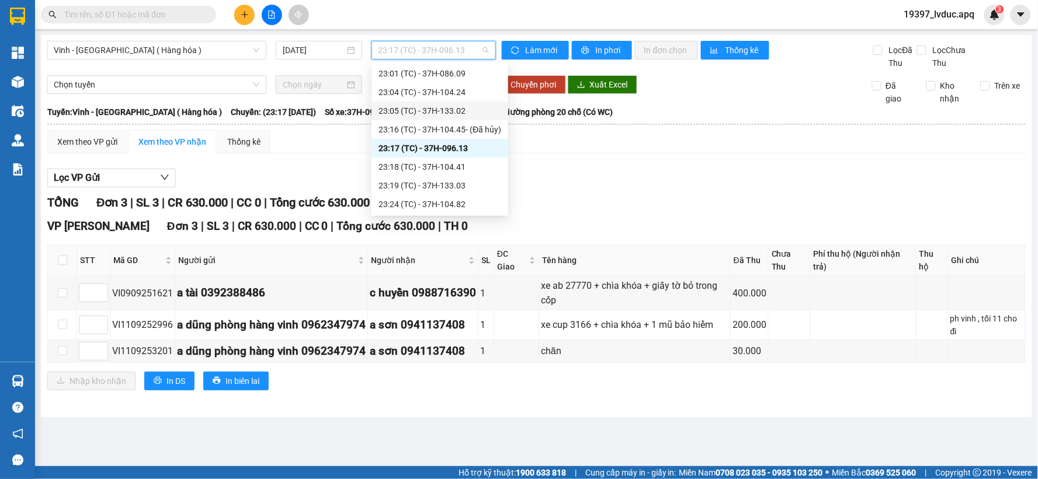
click at [462, 112] on div "23:05 (TC) - 37H-133.02" at bounding box center [439, 111] width 123 height 13
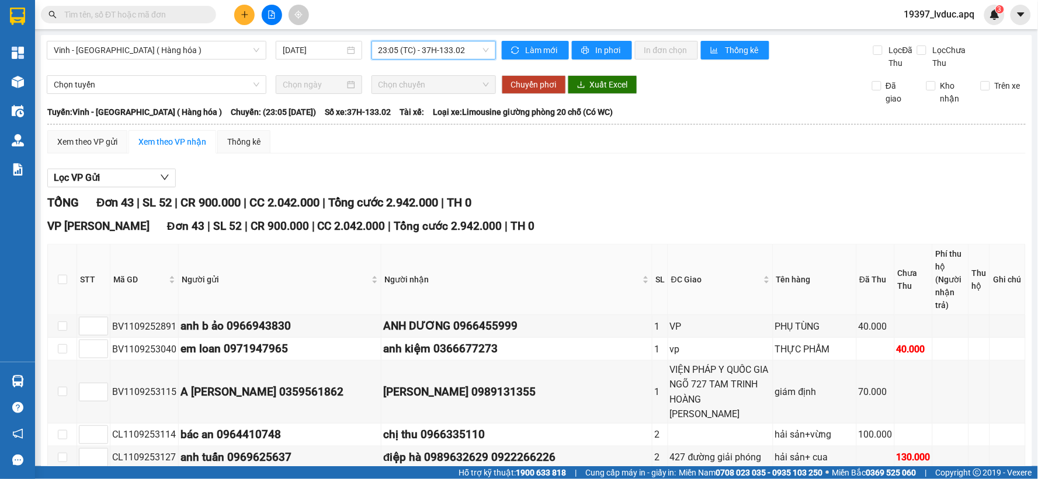
click at [469, 50] on span "23:05 (TC) - 37H-133.02" at bounding box center [433, 50] width 110 height 18
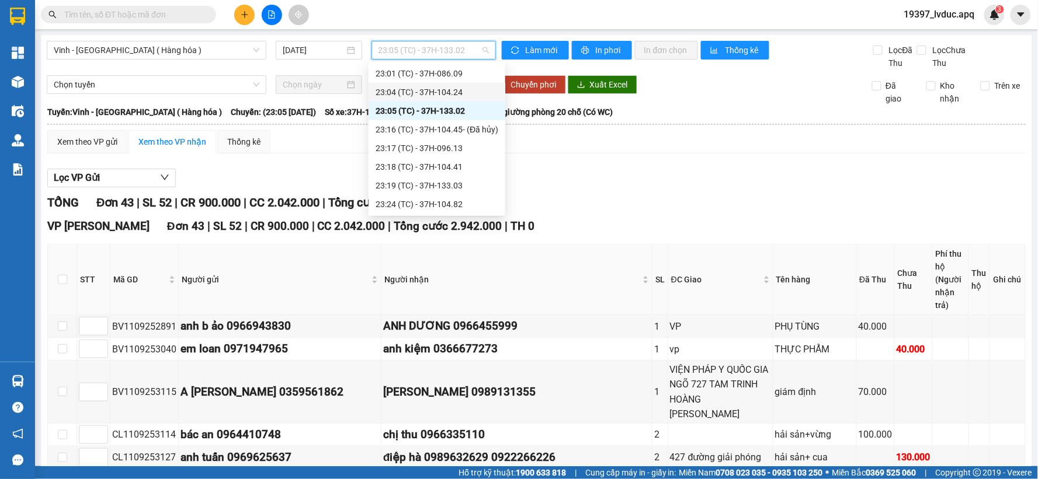
click at [464, 96] on div "23:04 (TC) - 37H-104.24" at bounding box center [436, 92] width 123 height 13
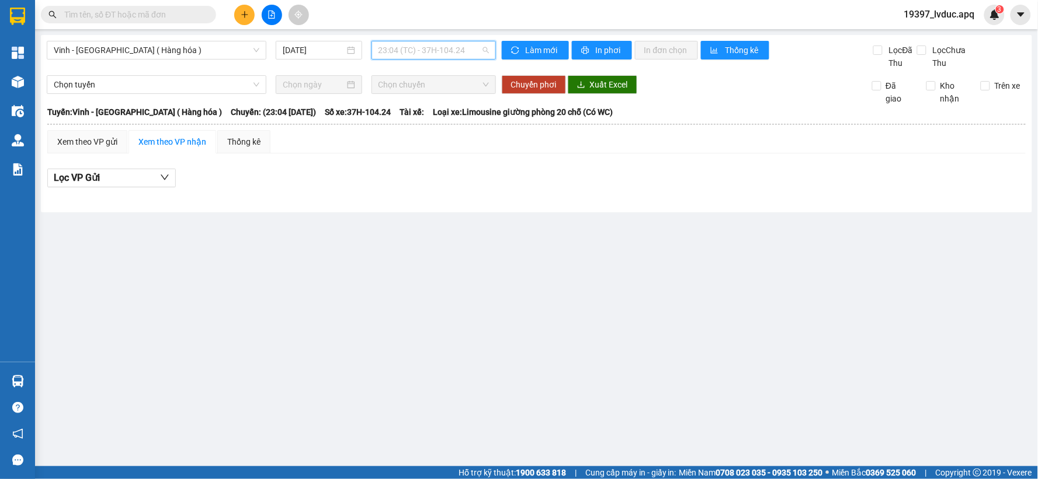
click at [465, 53] on span "23:04 (TC) - 37H-104.24" at bounding box center [433, 50] width 110 height 18
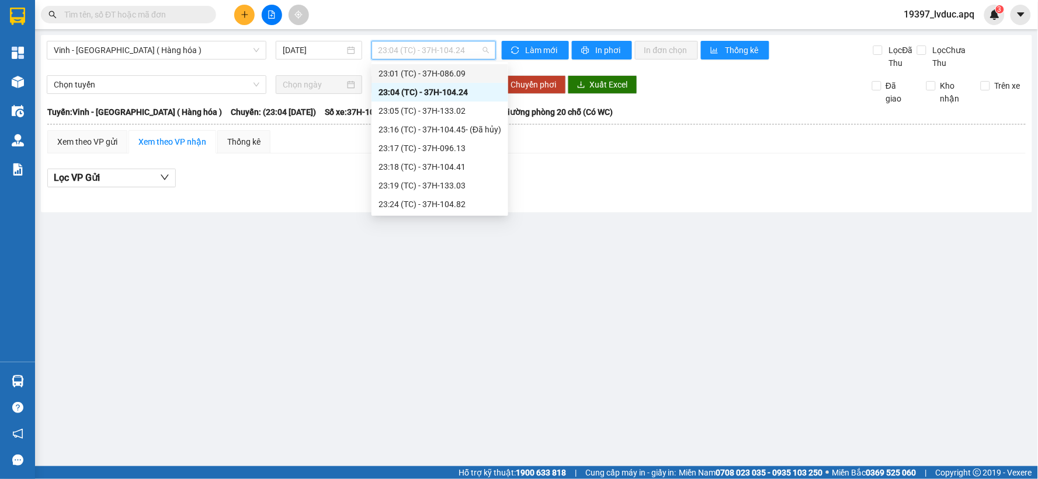
click at [462, 80] on div "23:01 (TC) - 37H-086.09" at bounding box center [439, 73] width 137 height 19
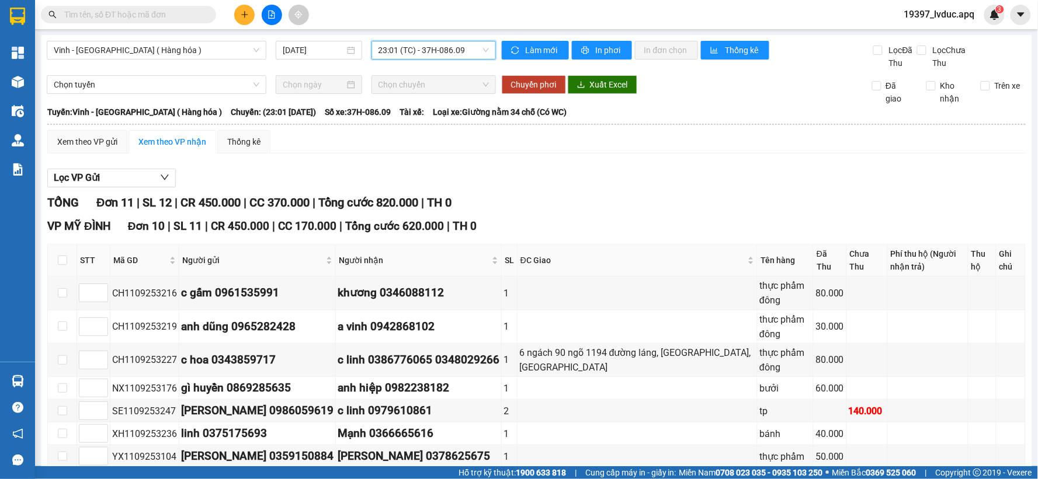
click at [470, 50] on span "23:01 (TC) - 37H-086.09" at bounding box center [433, 50] width 110 height 18
